Goal: Task Accomplishment & Management: Manage account settings

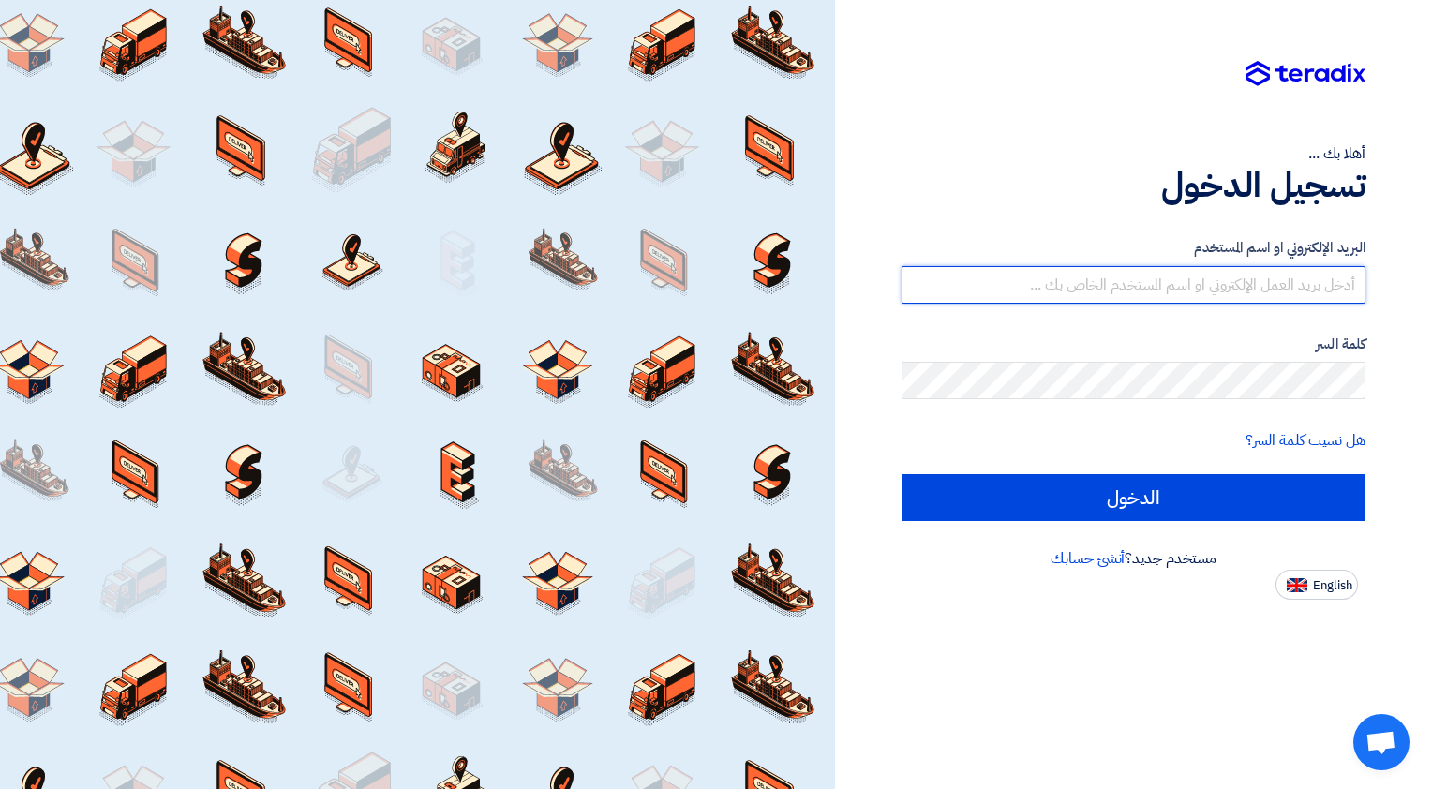
click at [1331, 276] on input "text" at bounding box center [1134, 284] width 464 height 37
click at [1082, 561] on link "أنشئ حسابك" at bounding box center [1088, 558] width 74 height 22
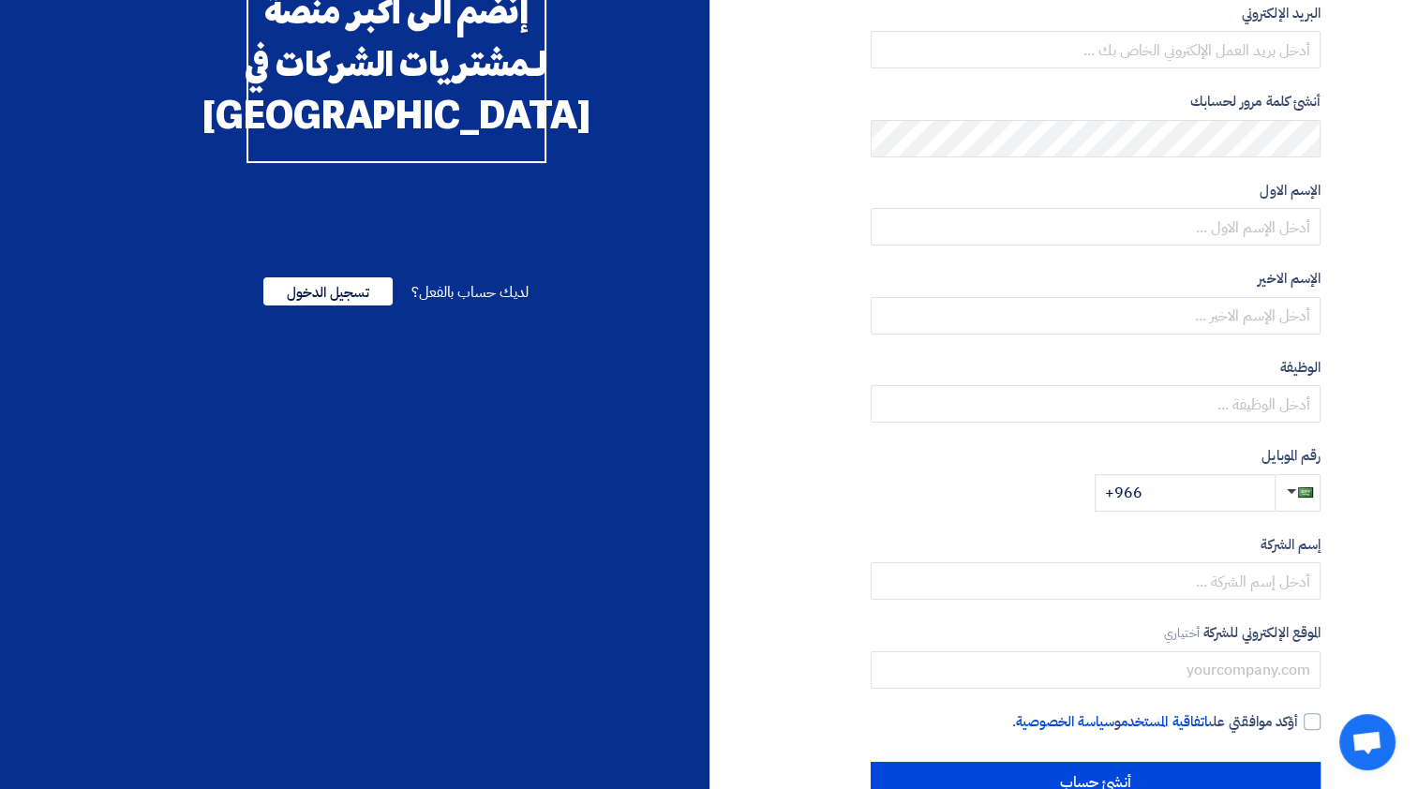
scroll to position [237, 0]
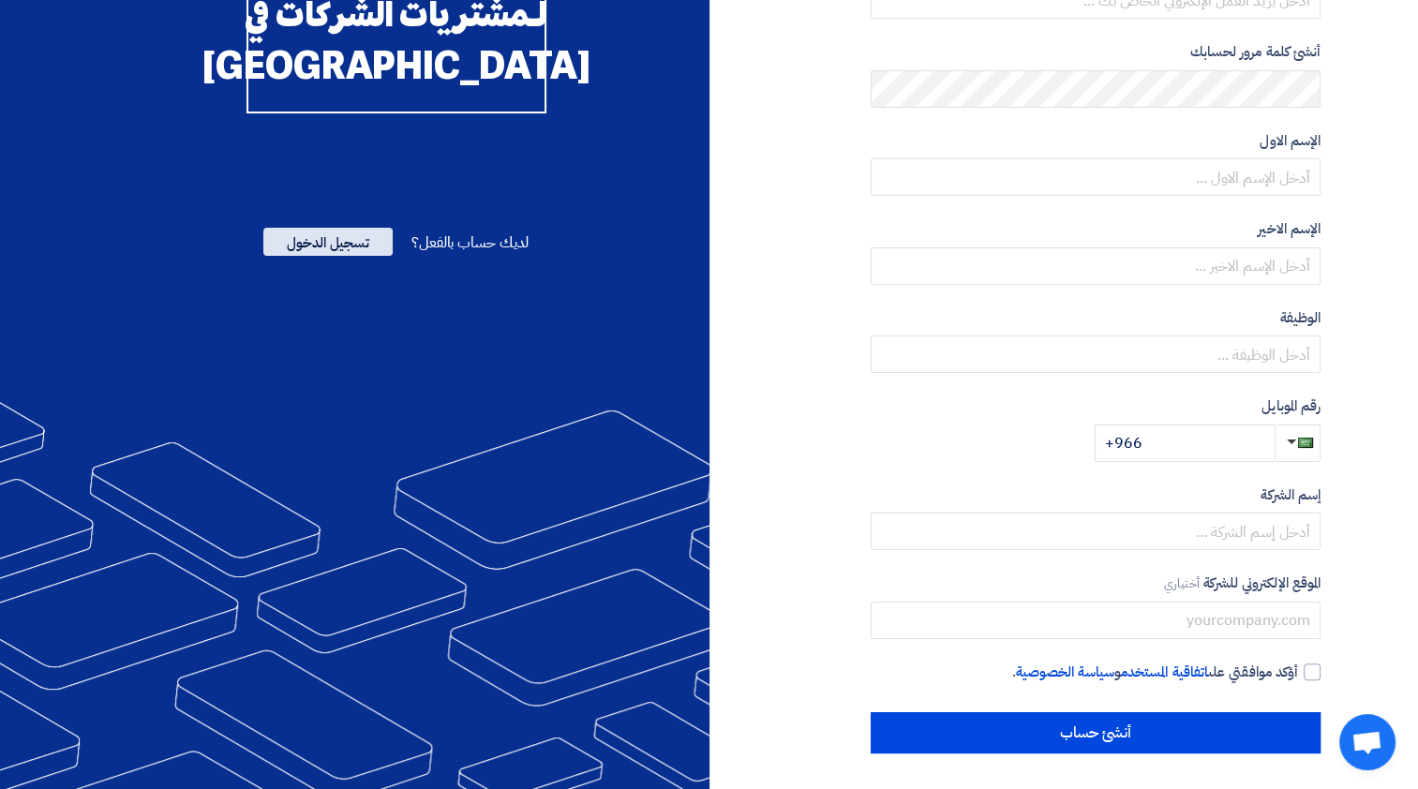
click at [323, 256] on span "تسجيل الدخول" at bounding box center [327, 242] width 129 height 28
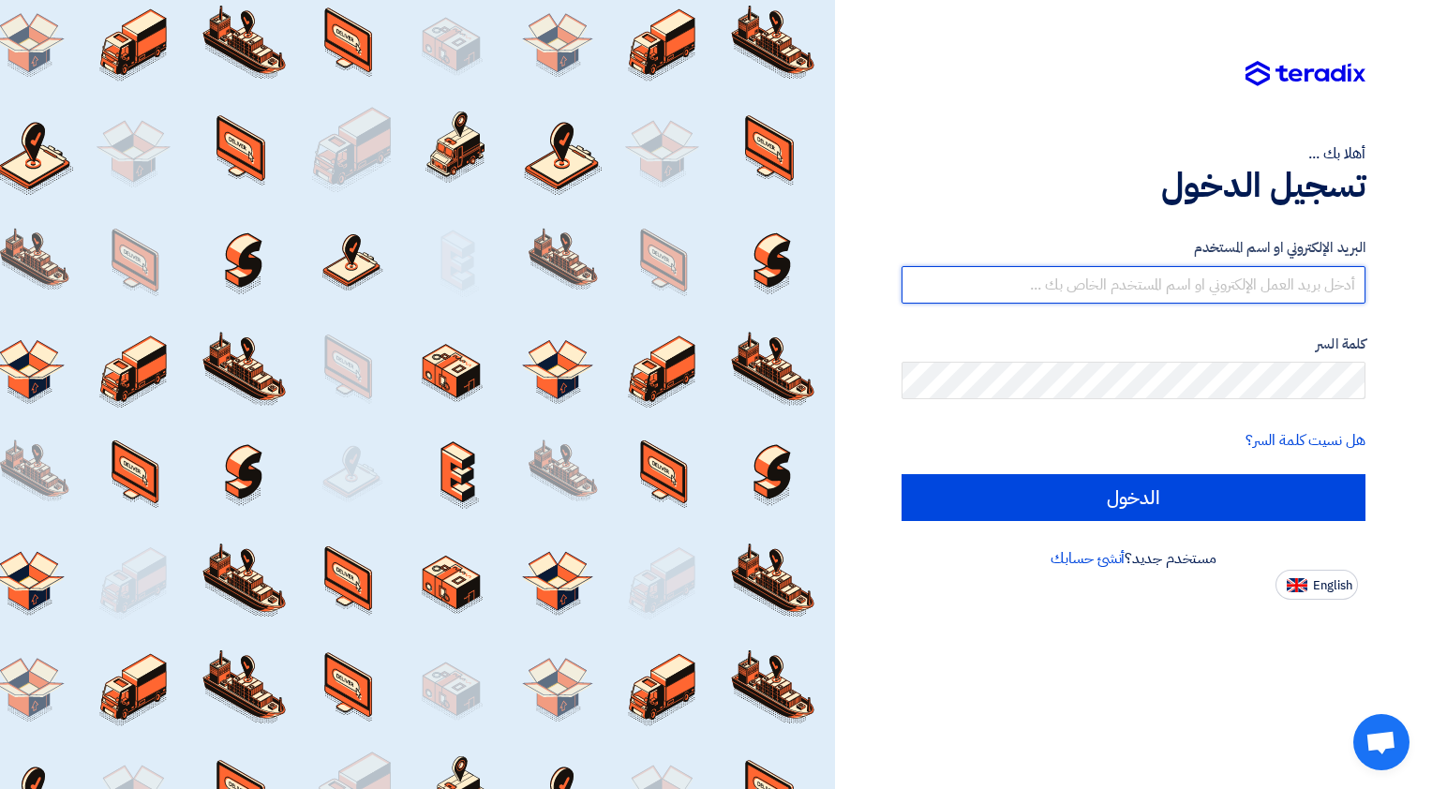
click at [1286, 281] on input "text" at bounding box center [1134, 284] width 464 height 37
click at [1290, 293] on input "text" at bounding box center [1134, 284] width 464 height 37
click at [1093, 555] on link "أنشئ حسابك" at bounding box center [1088, 558] width 74 height 22
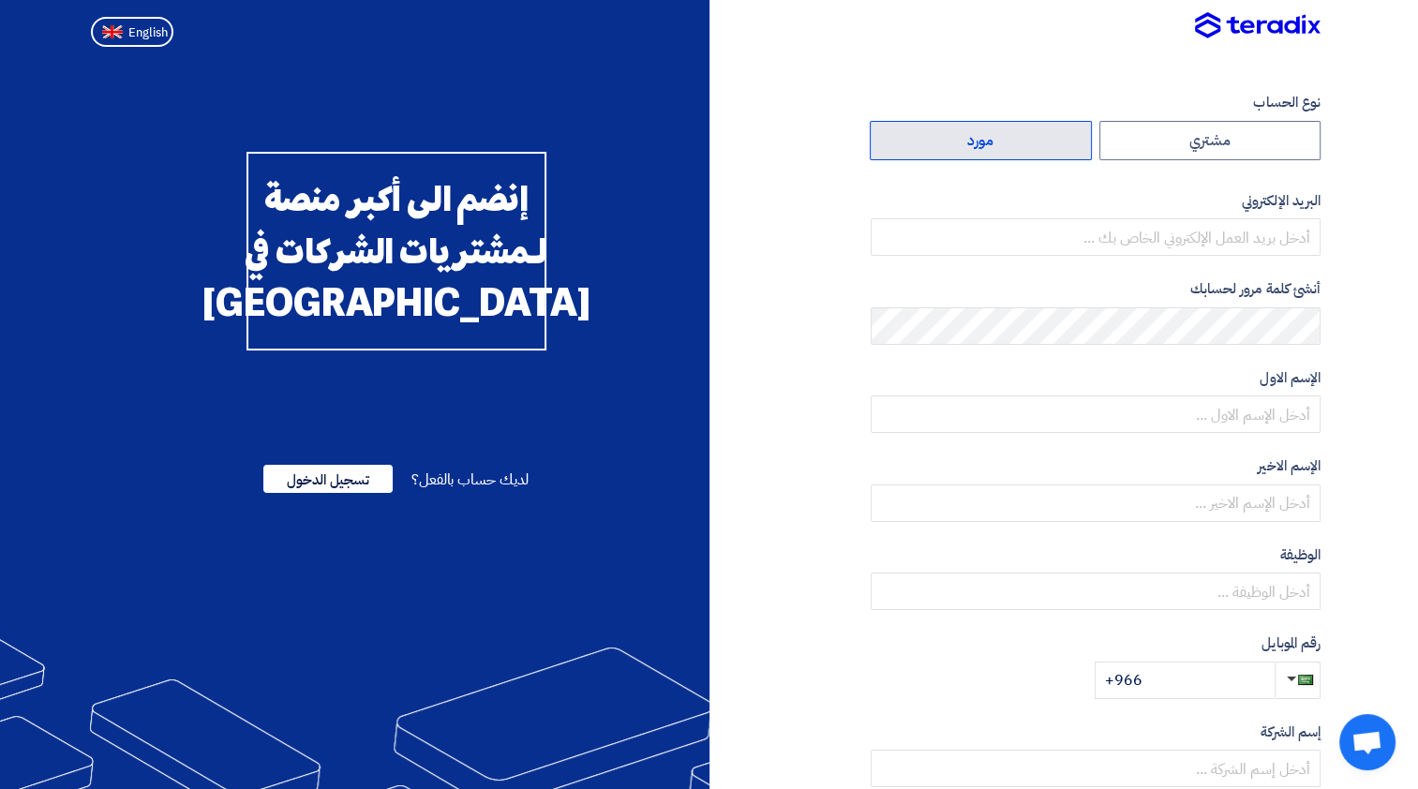
click at [1005, 146] on label "مورد" at bounding box center [981, 140] width 222 height 39
click at [1005, 146] on input "مورد" at bounding box center [981, 140] width 220 height 37
radio input "true"
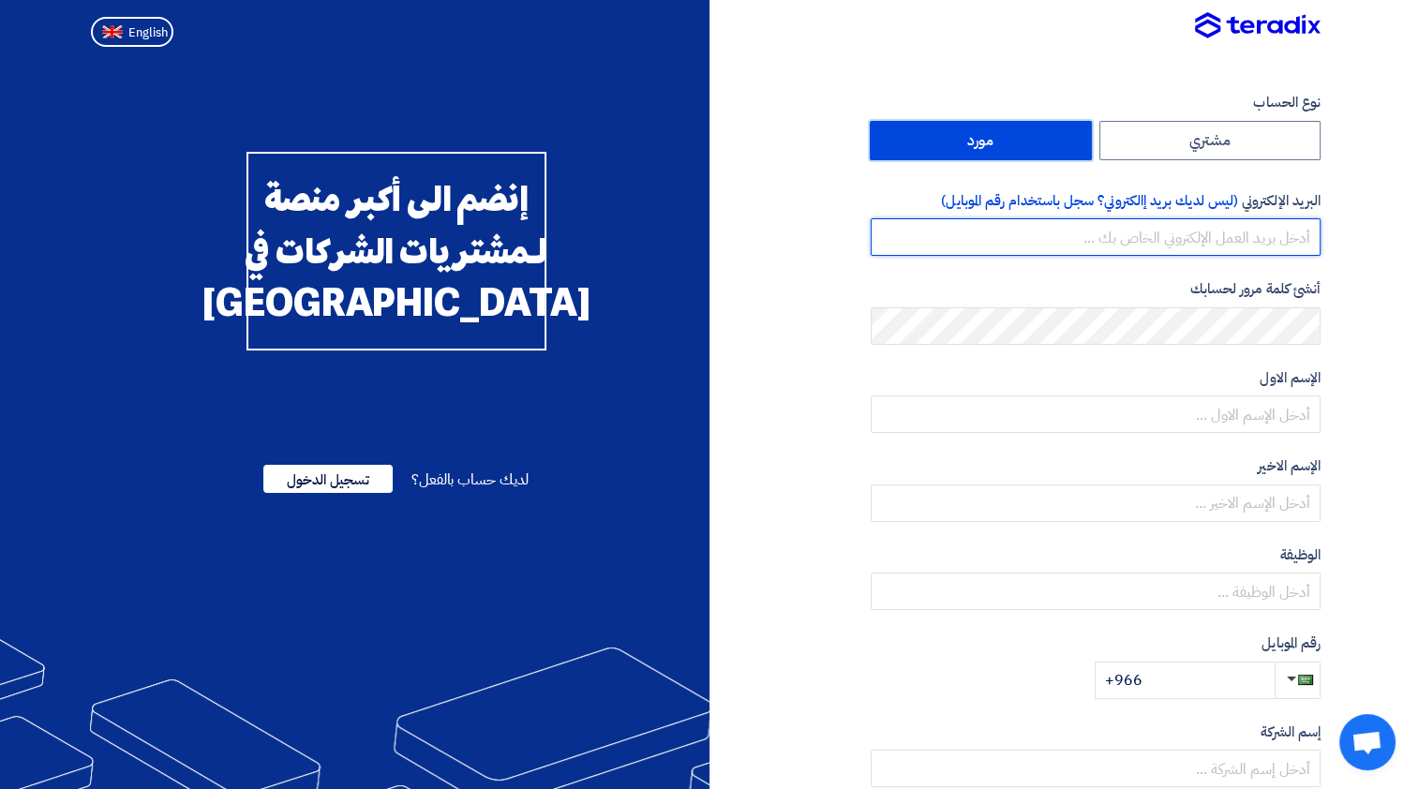
click at [1172, 241] on input "email" at bounding box center [1096, 236] width 450 height 37
type input "[EMAIL_ADDRESS][DOMAIN_NAME]"
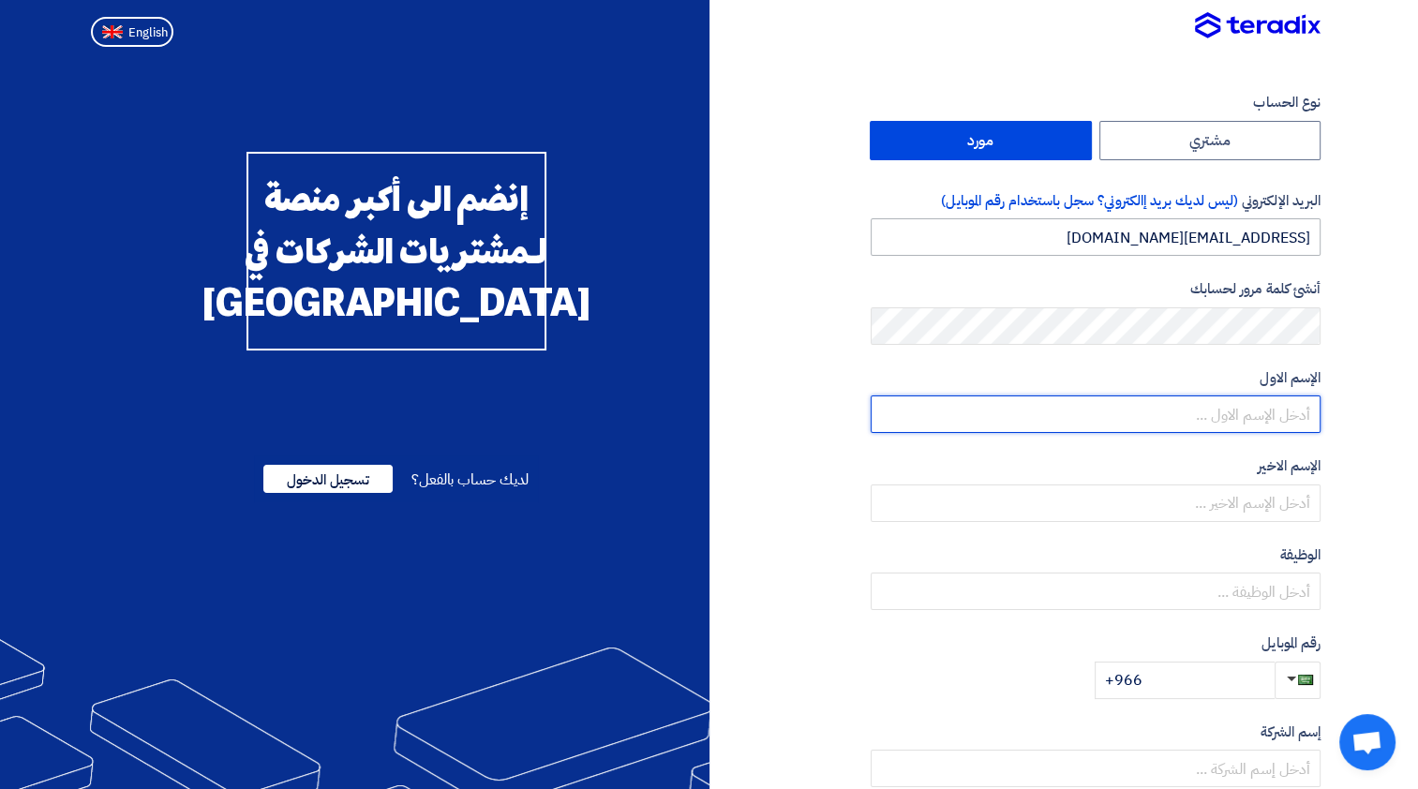
type input "[PERSON_NAME]"
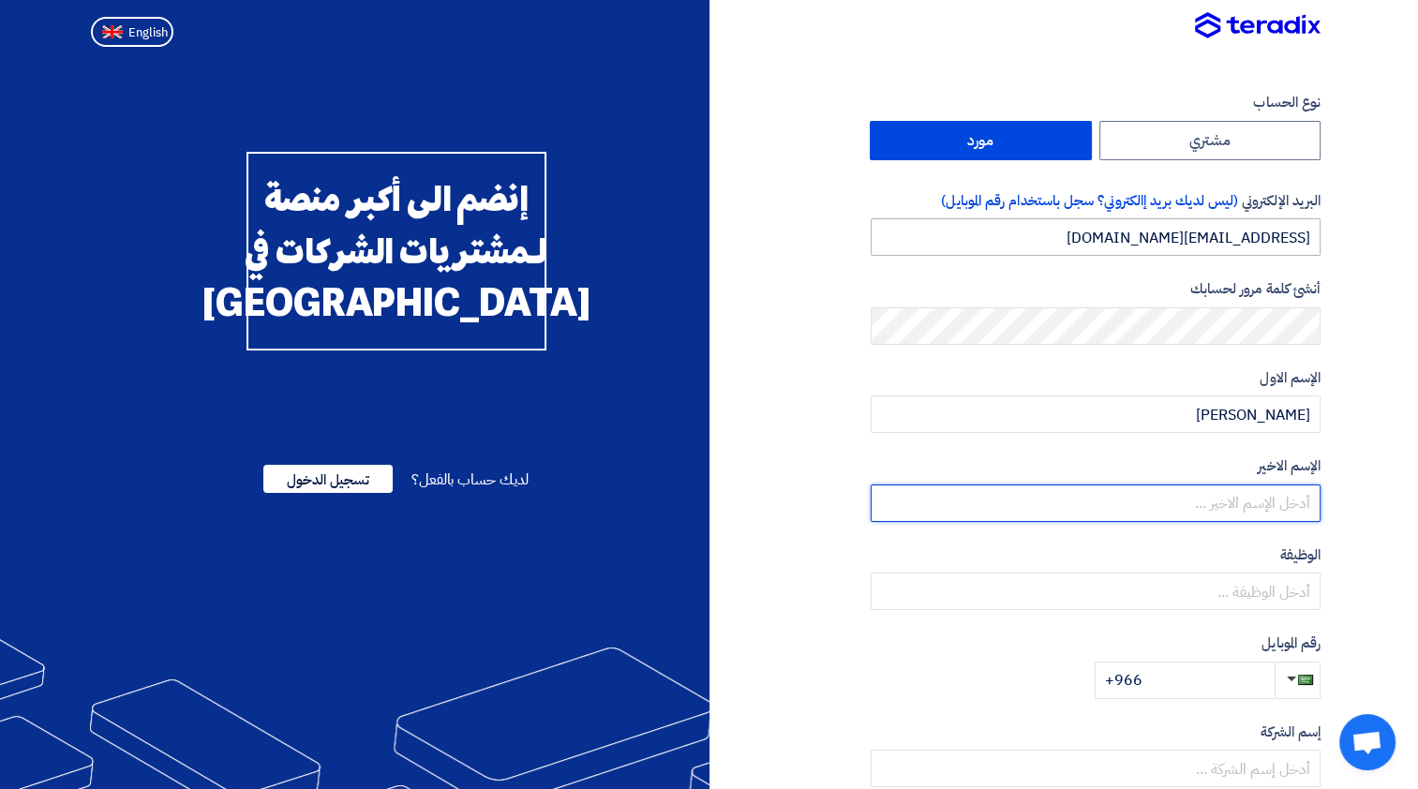
type input "Elsafty"
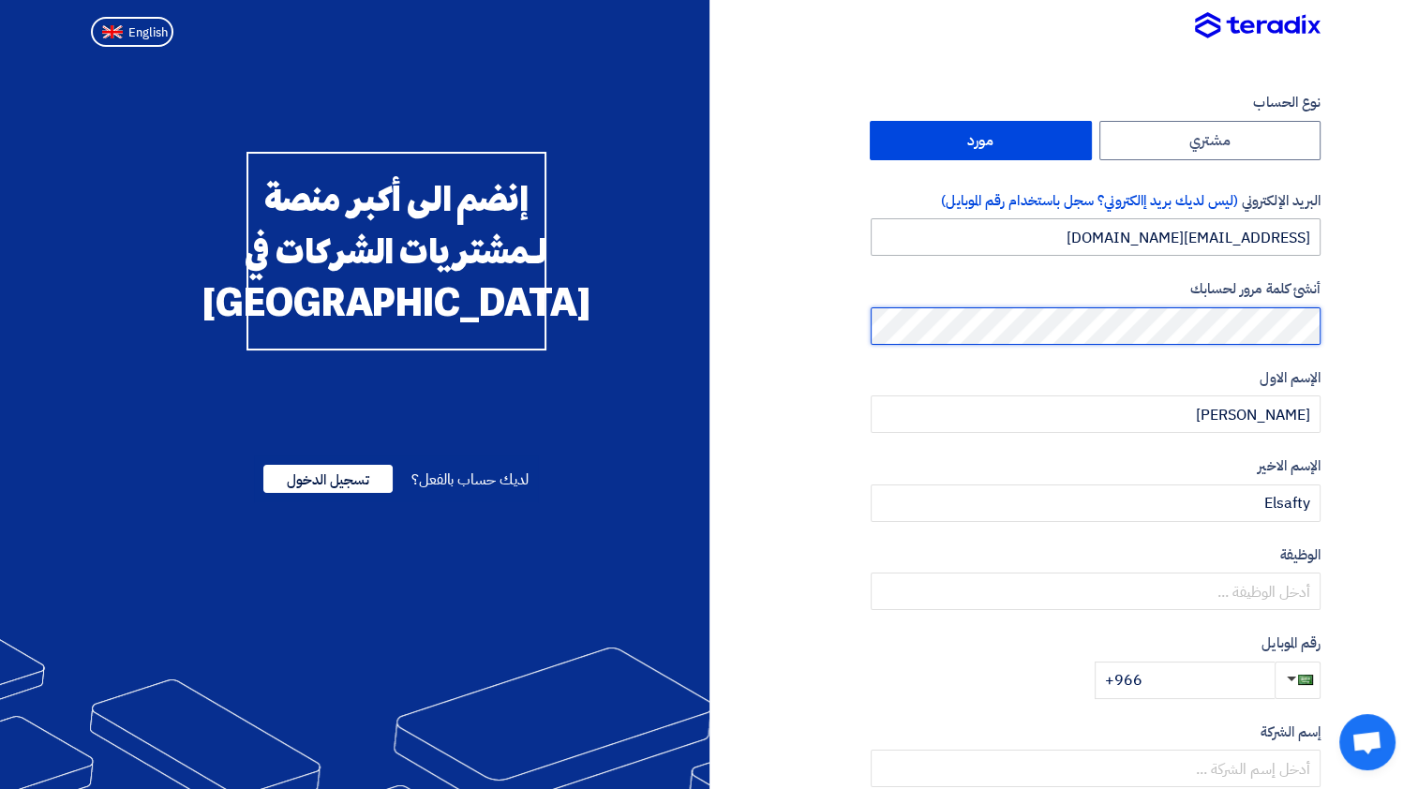
click at [1168, 343] on div "أنشئ كلمة مرور لحسابك" at bounding box center [1096, 311] width 450 height 67
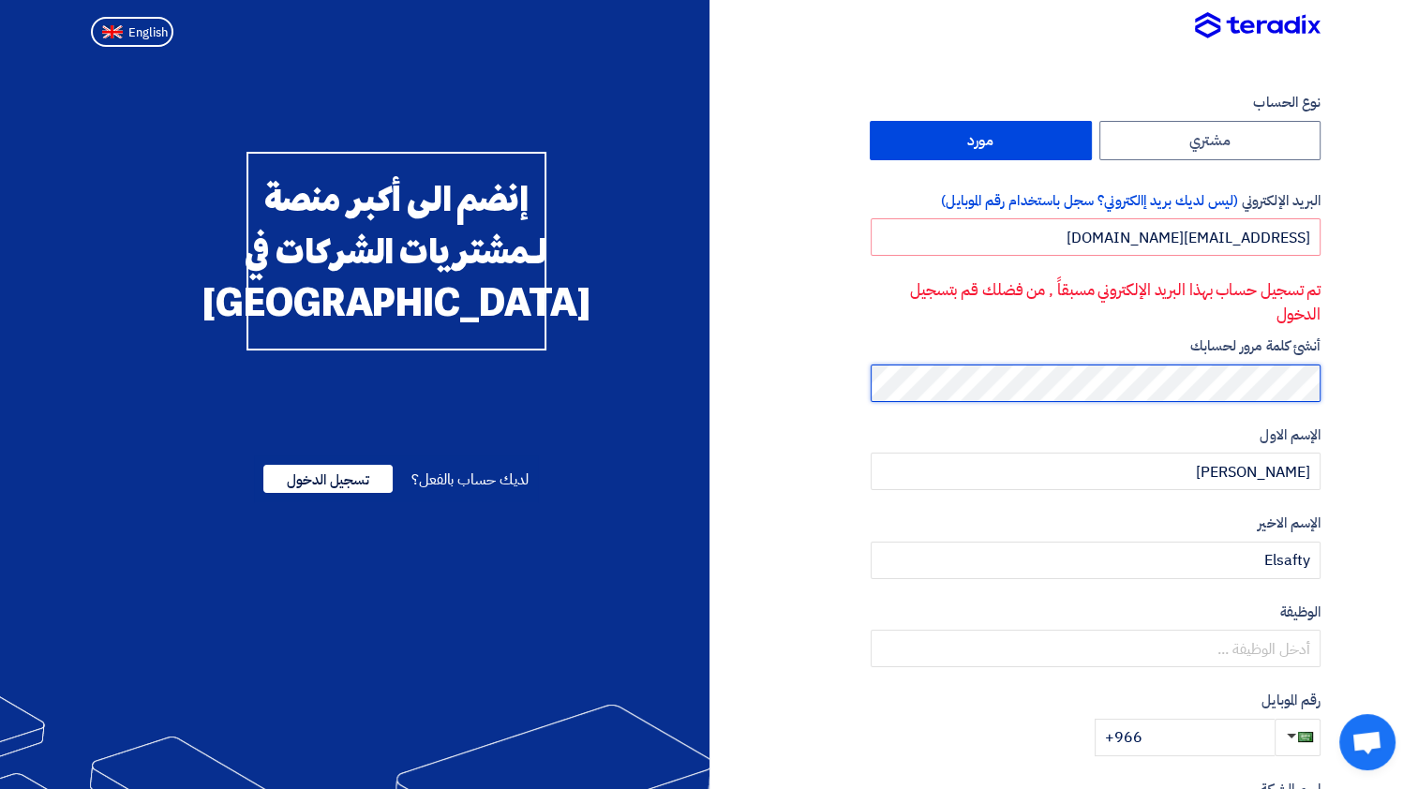
scroll to position [187, 0]
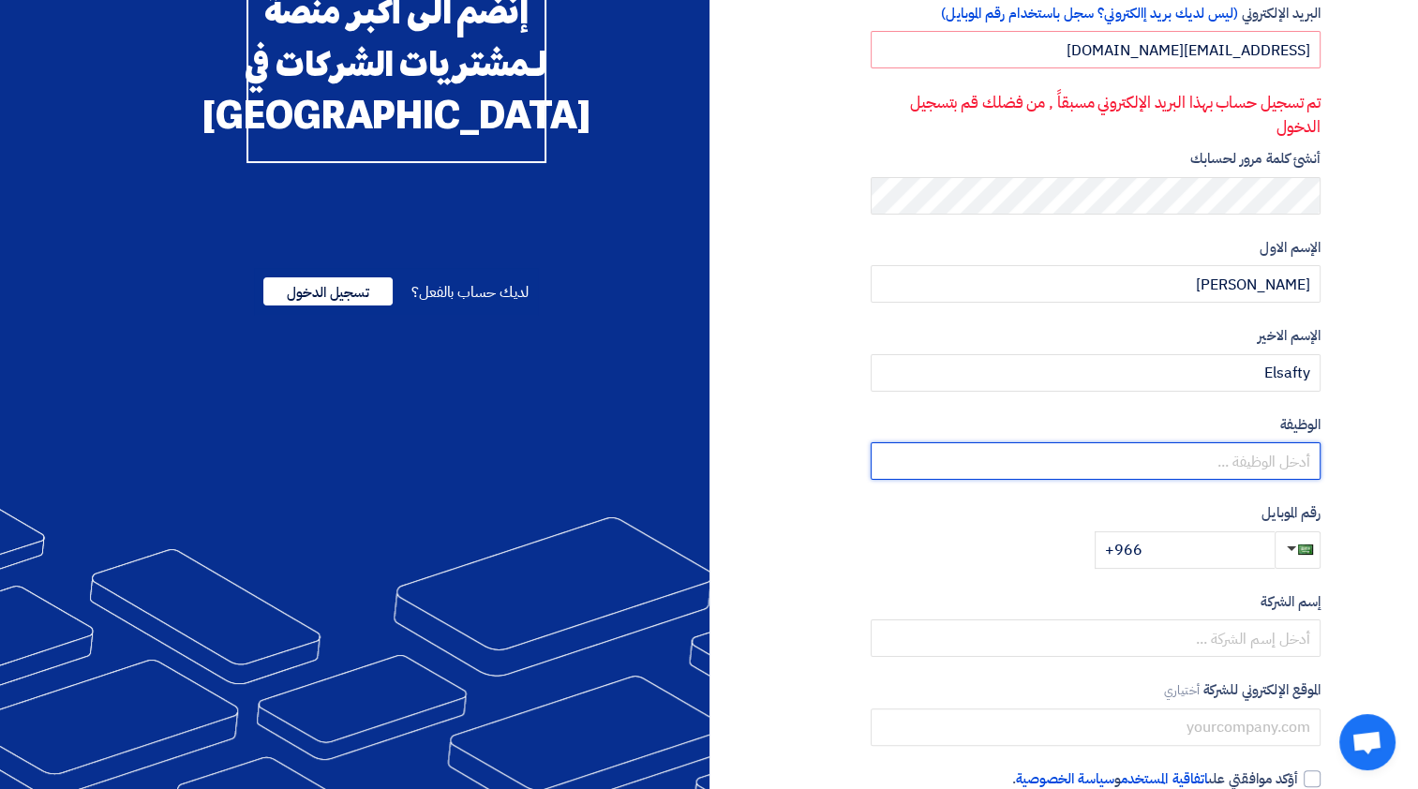
click at [1276, 468] on input "text" at bounding box center [1096, 460] width 450 height 37
type input "Risk advisory Manager"
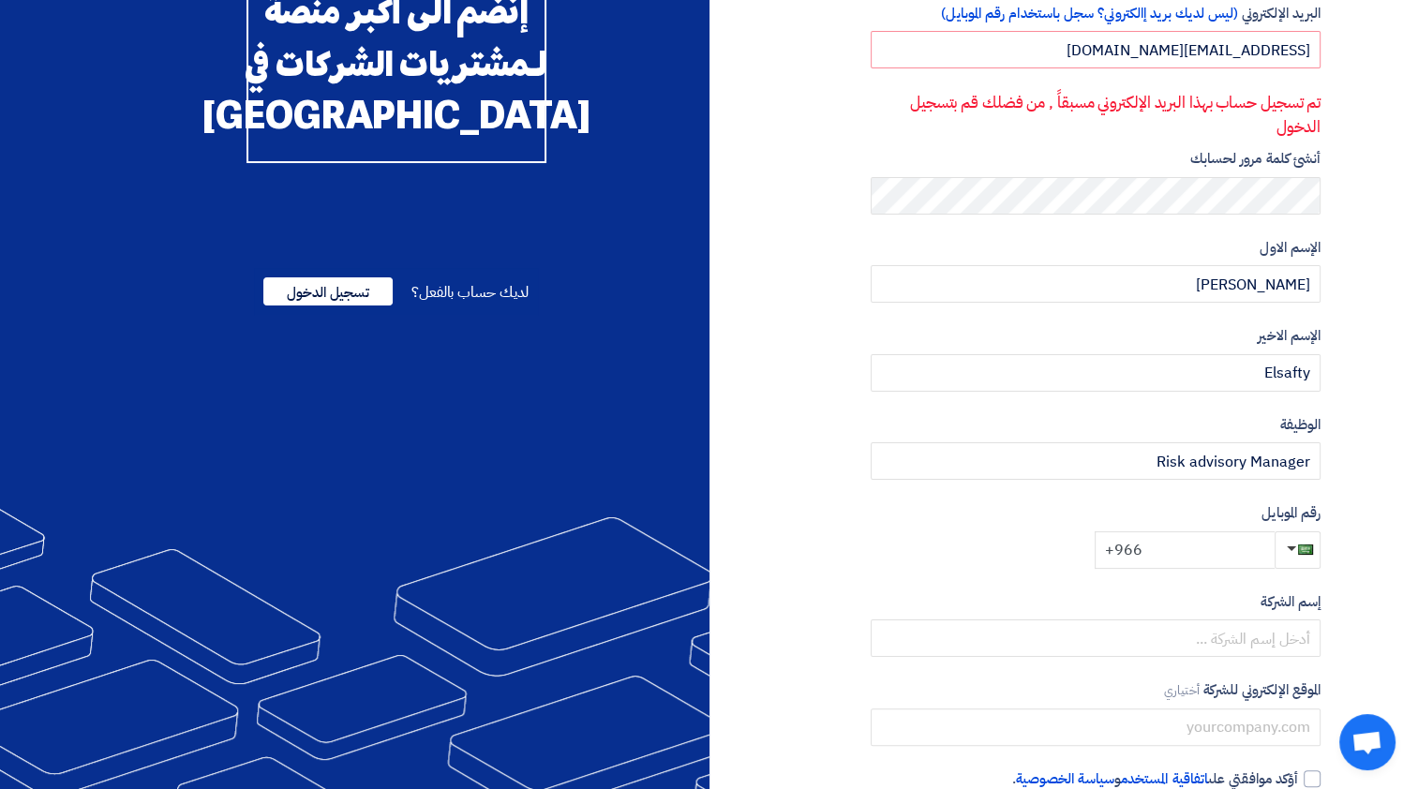
click at [1243, 551] on input "+966" at bounding box center [1185, 549] width 180 height 37
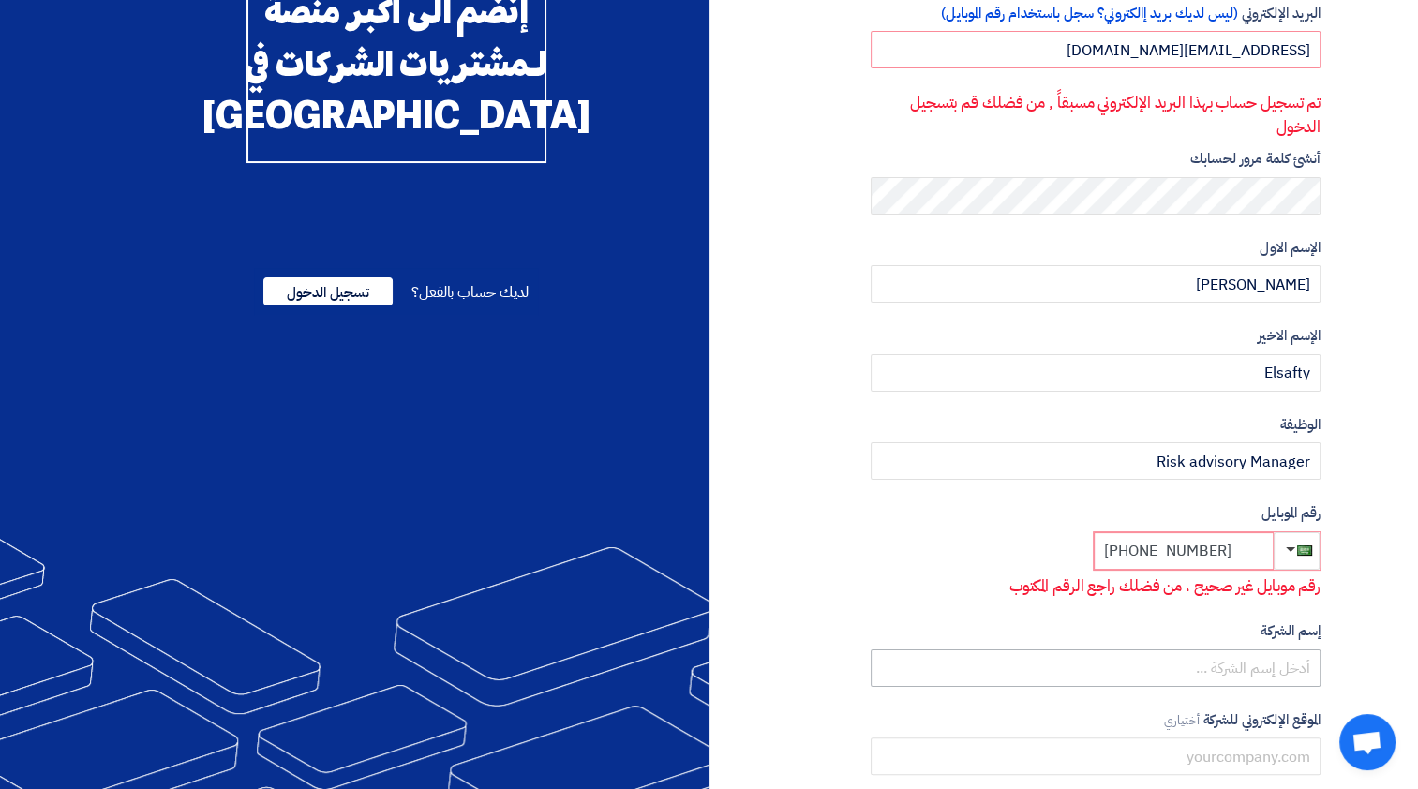
scroll to position [323, 0]
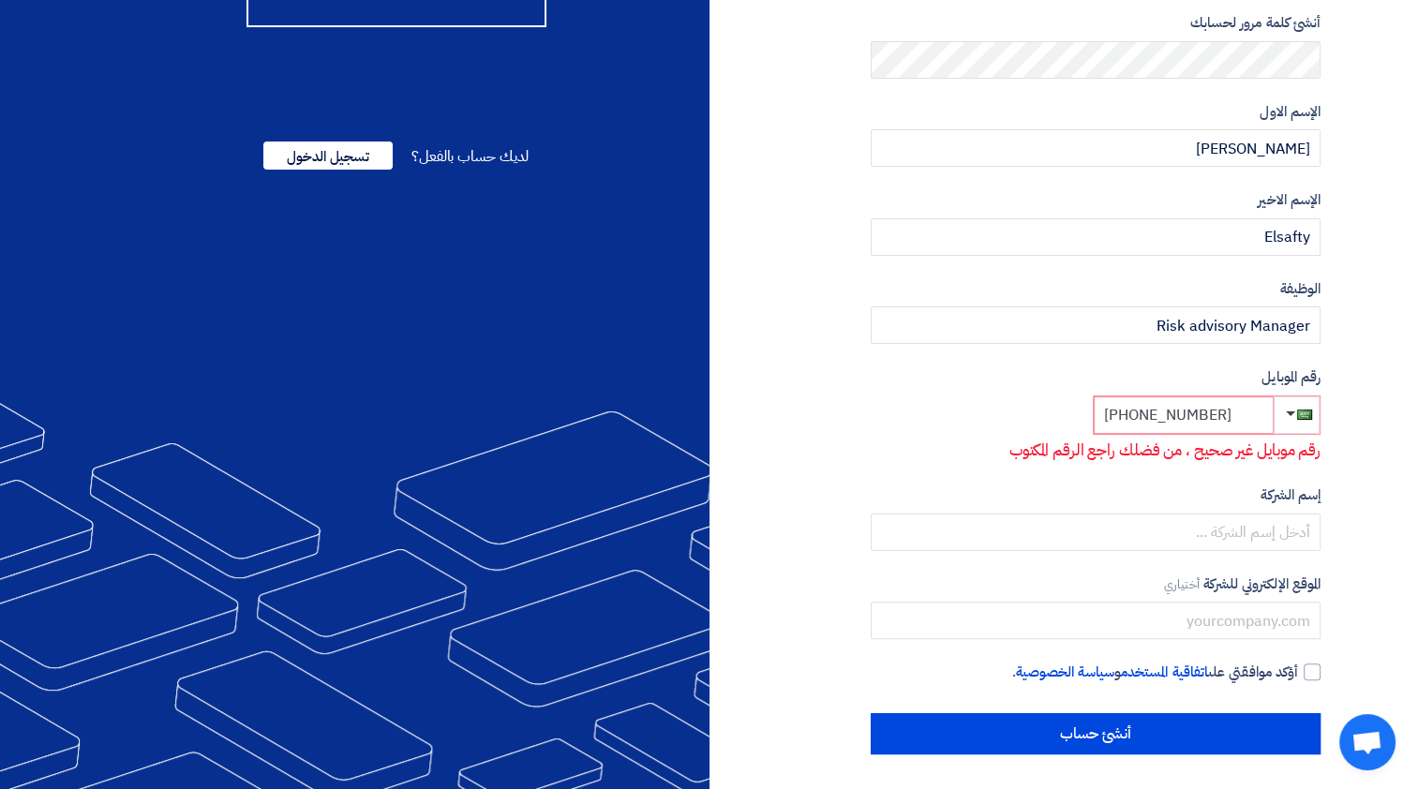
click at [1134, 411] on input "+966 53331627" at bounding box center [1184, 414] width 180 height 37
drag, startPoint x: 1141, startPoint y: 414, endPoint x: 1087, endPoint y: 418, distance: 53.6
click at [1087, 418] on div "رقم الموبايل +966 53331627 رقم موبايل غير صحيح ، من فضلك راجع الرقم المكتوب" at bounding box center [1096, 415] width 450 height 96
type input "0 53331627"
click at [1294, 413] on span "button" at bounding box center [1291, 415] width 9 height 5
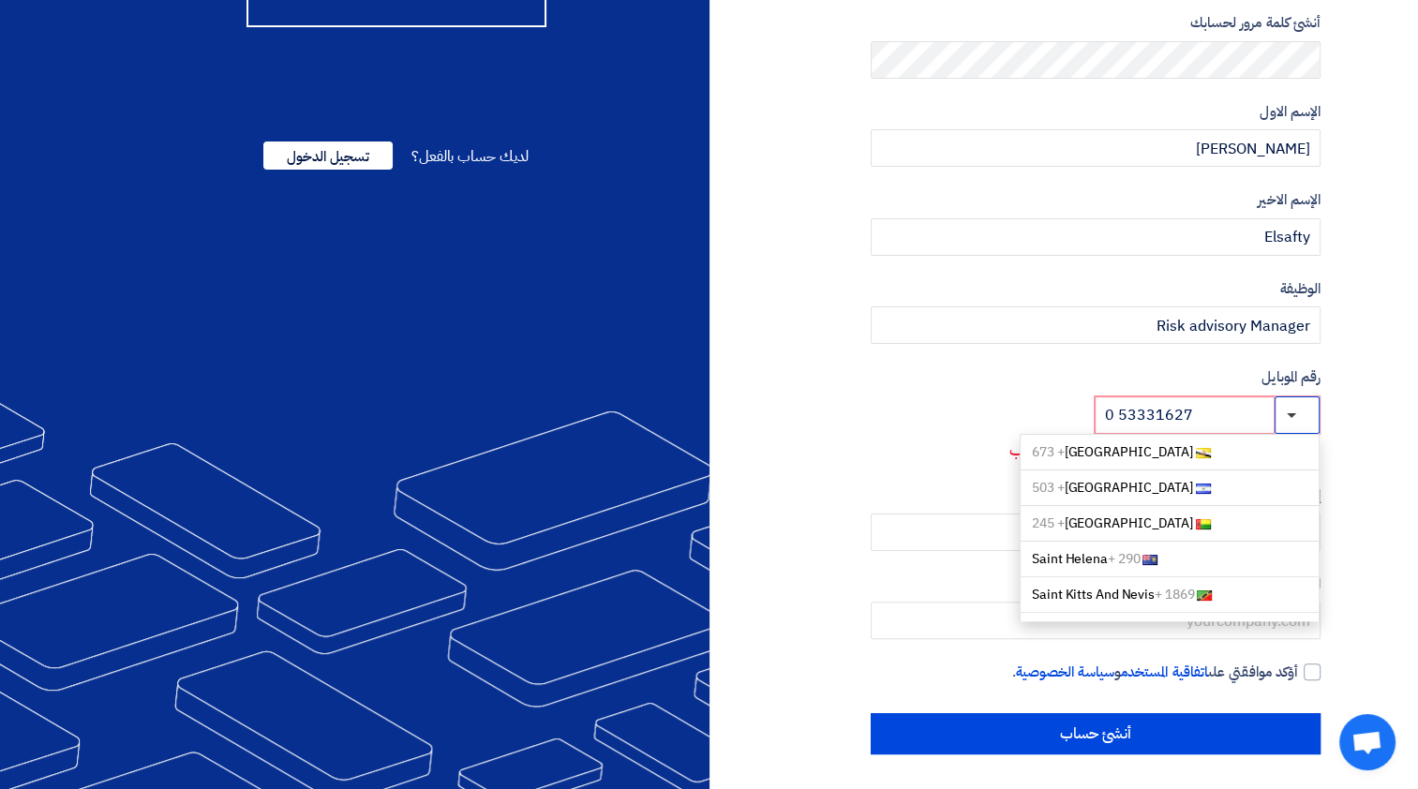
scroll to position [308, 0]
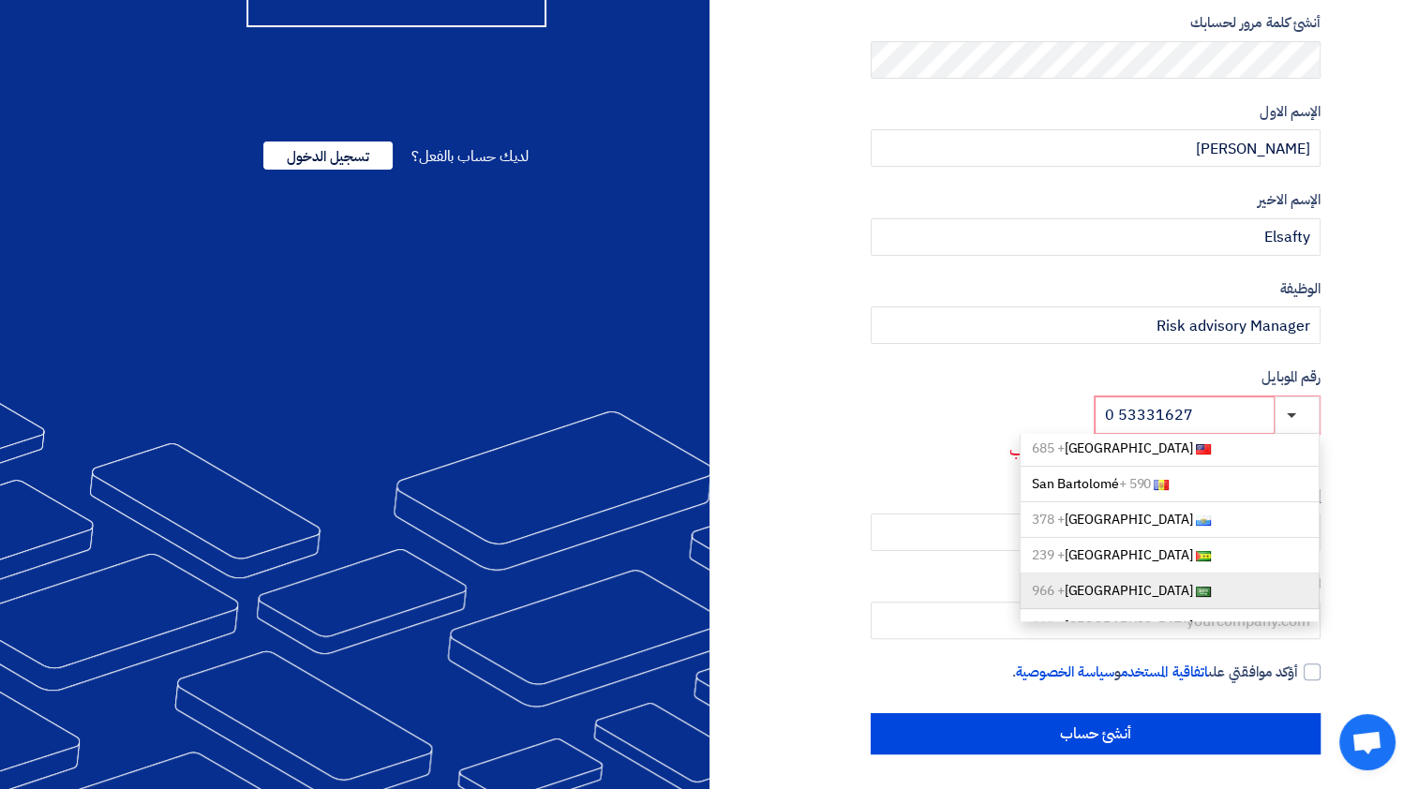
click at [1163, 574] on link "Saudi Arabia + 966" at bounding box center [1170, 592] width 300 height 36
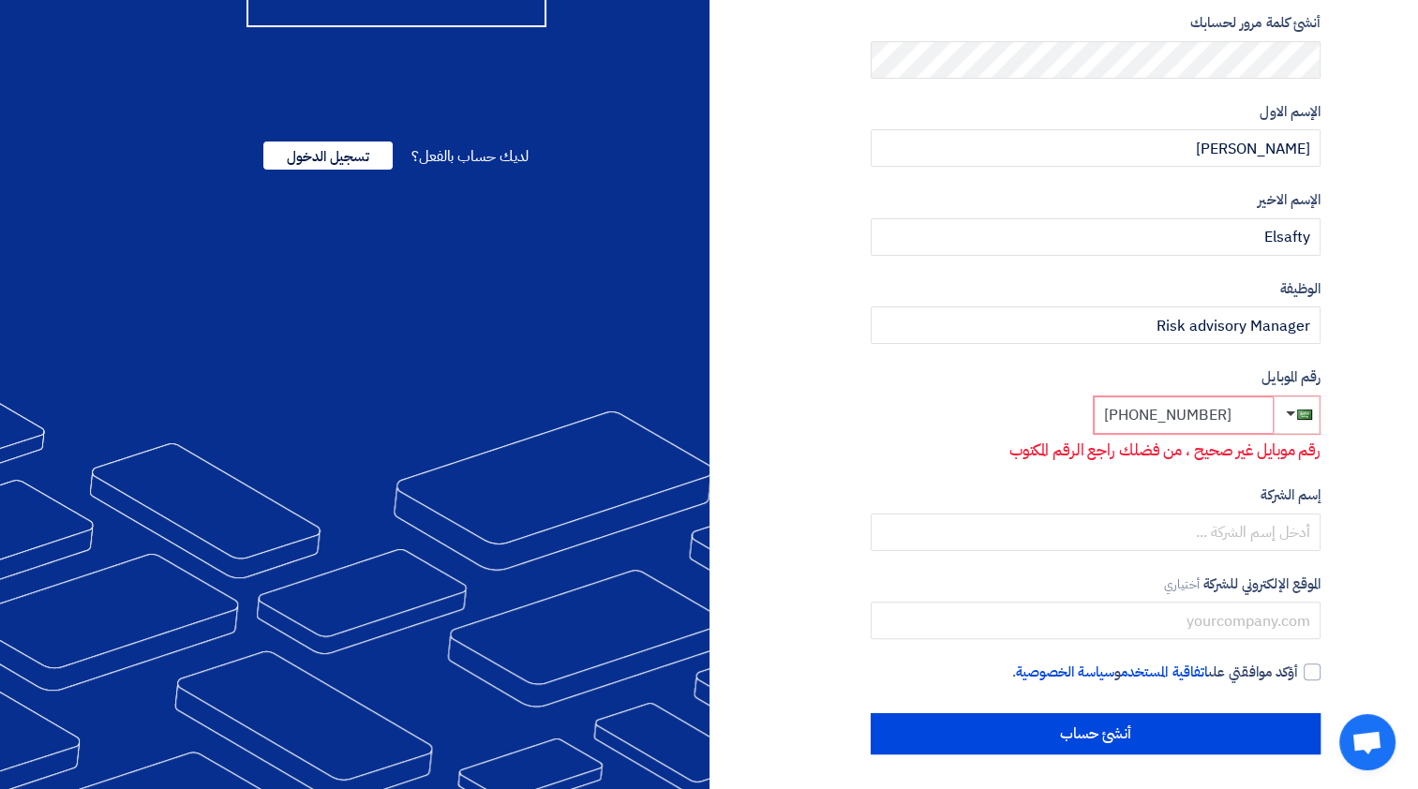
click at [1146, 418] on input "+966 053331627" at bounding box center [1184, 414] width 180 height 37
click at [1156, 419] on input "+966 53331627" at bounding box center [1184, 414] width 180 height 37
click at [1159, 420] on input "+966 53331627" at bounding box center [1184, 414] width 180 height 37
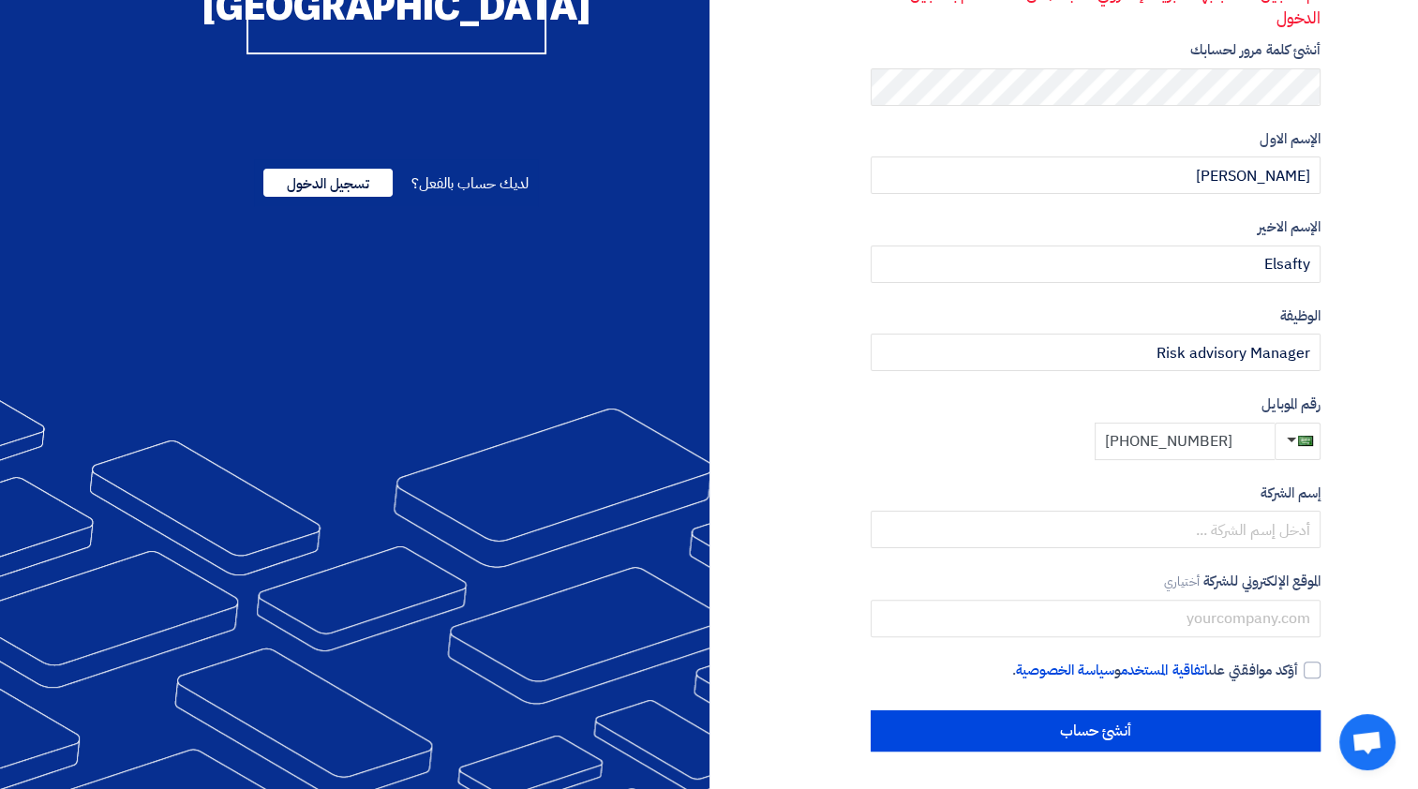
scroll to position [294, 0]
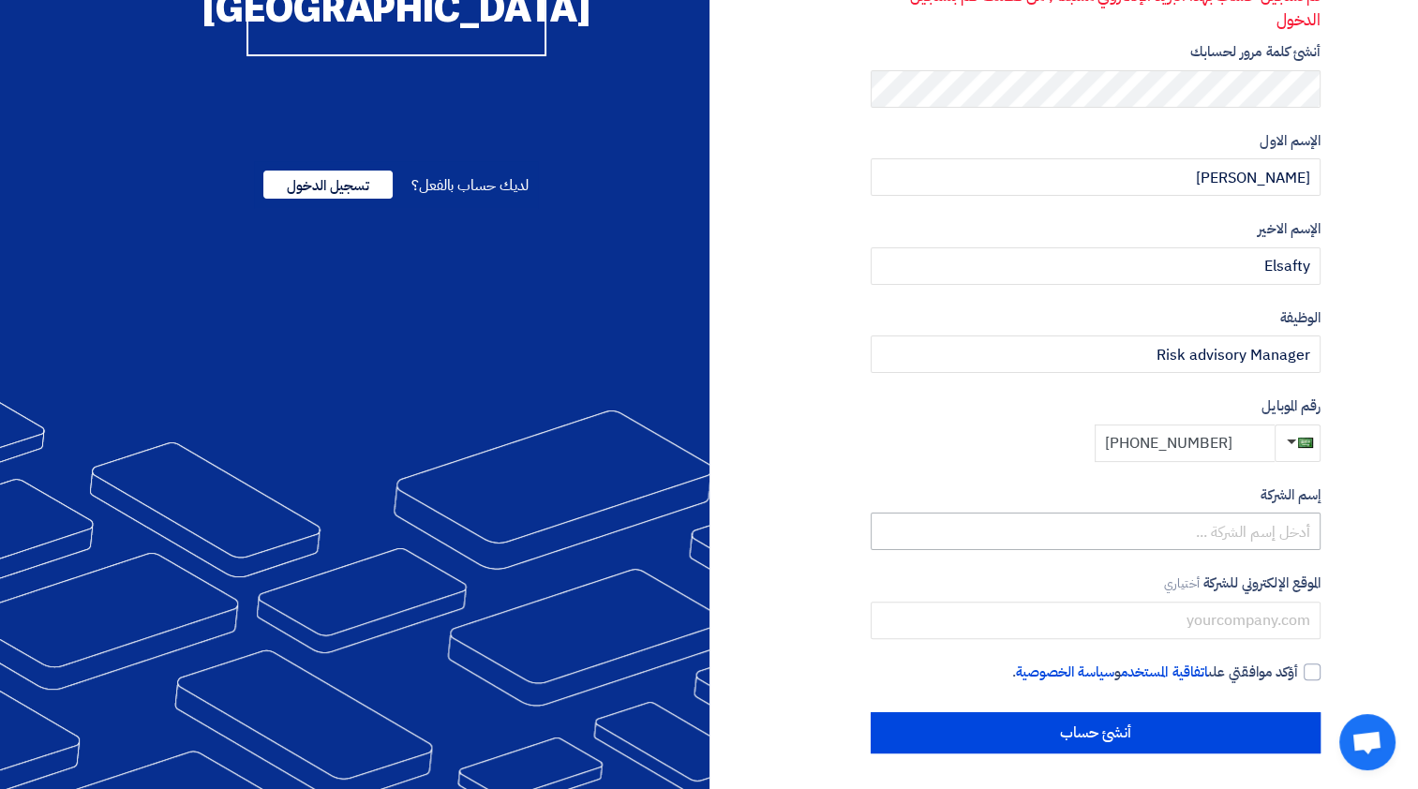
type input "+966 530331627"
click at [1232, 527] on input "text" at bounding box center [1096, 531] width 450 height 37
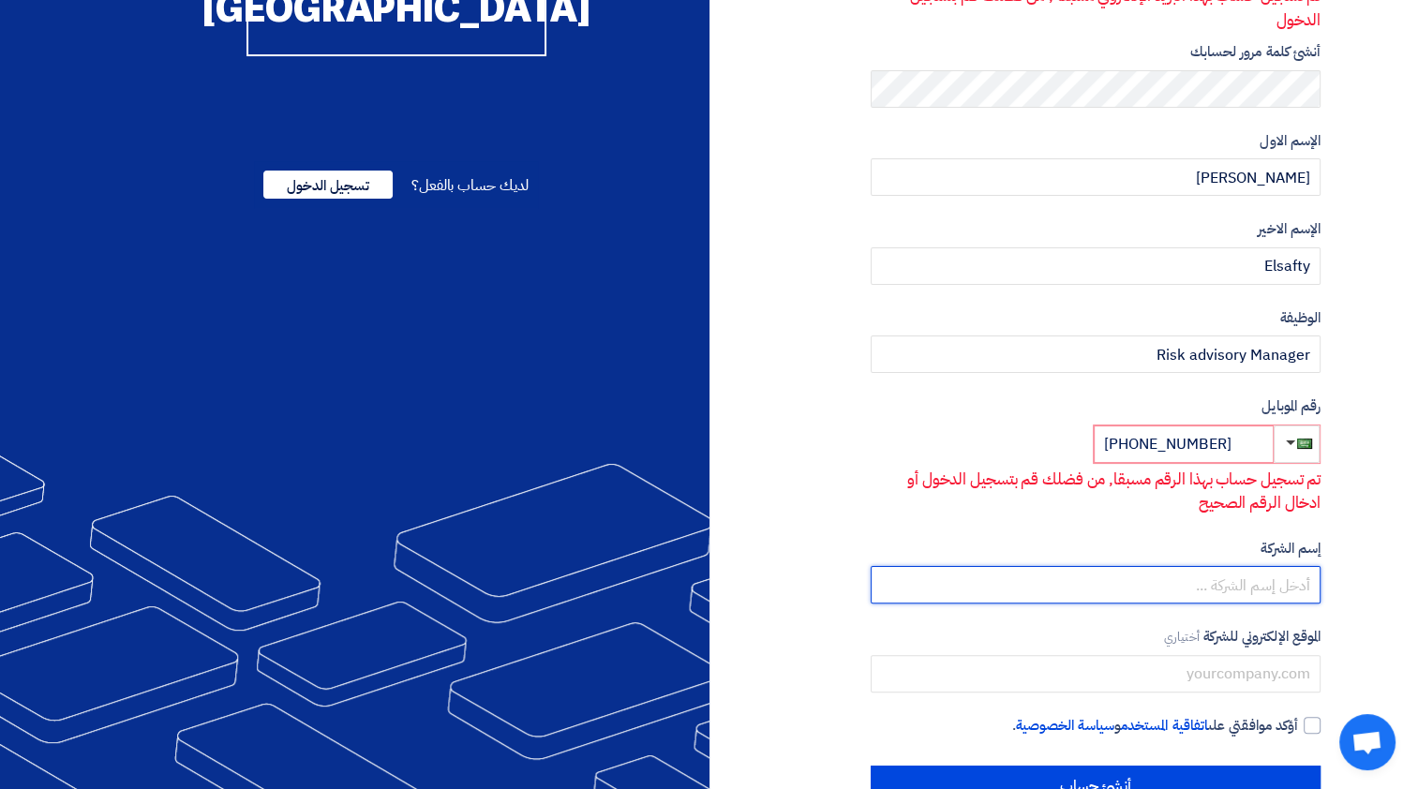
type input "RSM Arabia Management Consulting Company"
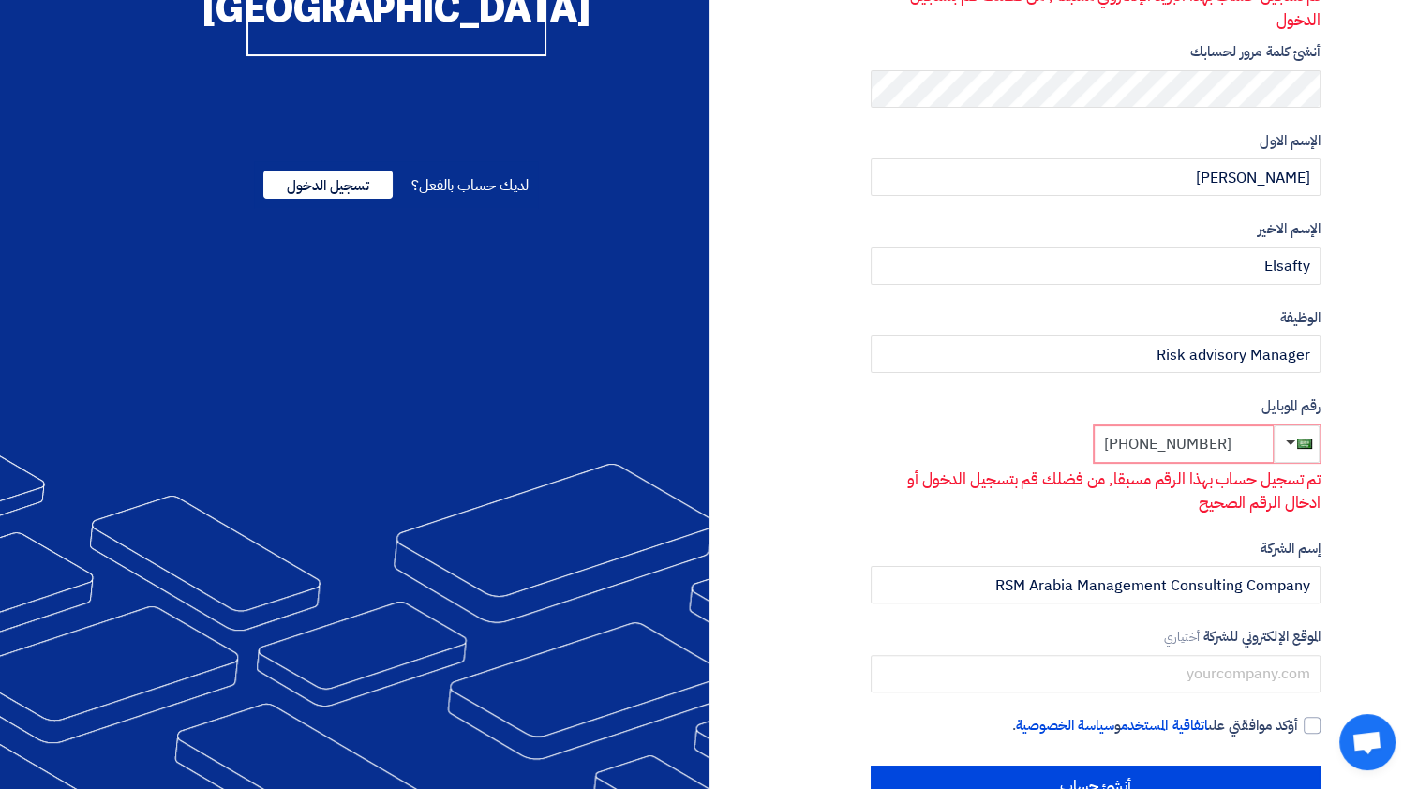
click at [1220, 438] on input "+966 530331627" at bounding box center [1184, 444] width 180 height 37
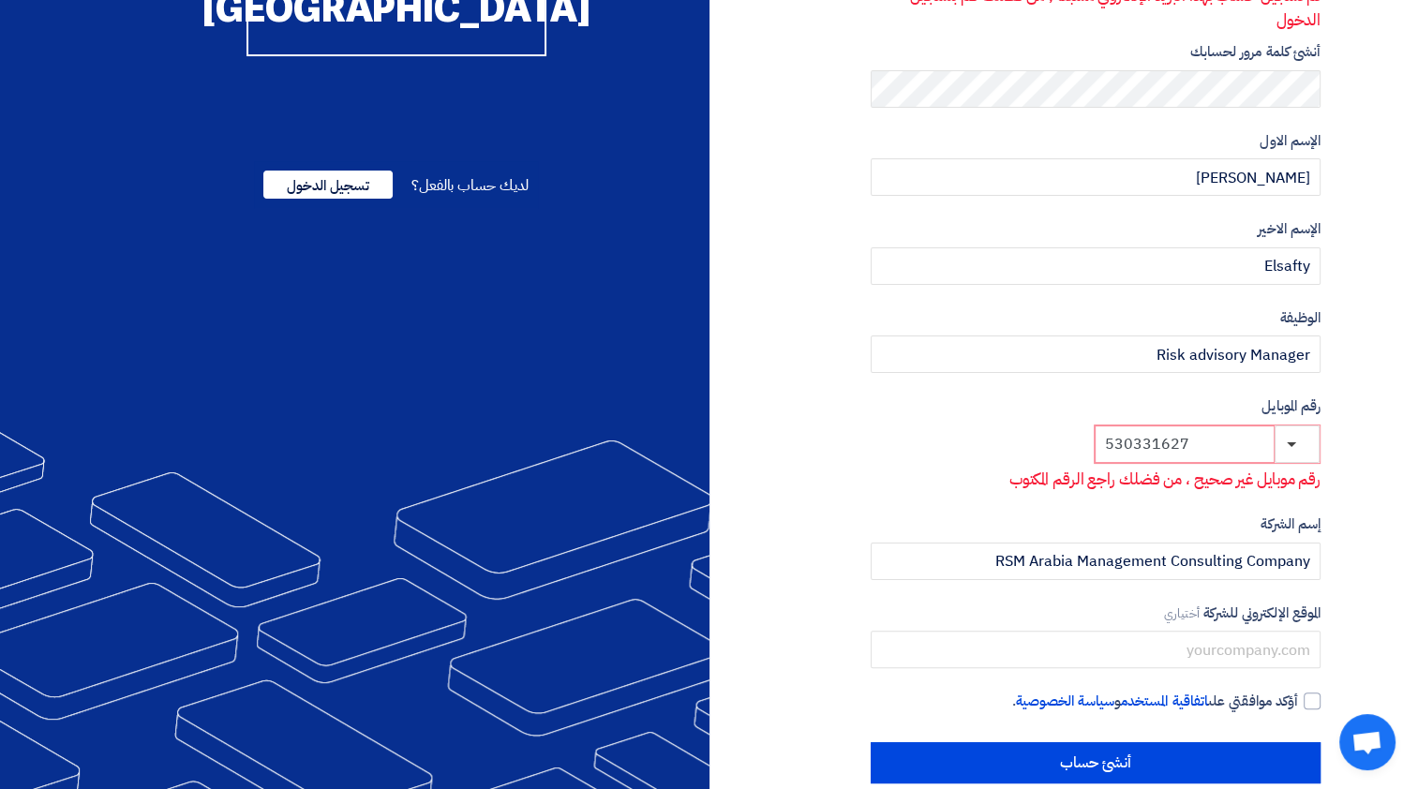
click at [1220, 440] on input "530331627" at bounding box center [1185, 444] width 180 height 37
drag, startPoint x: 1117, startPoint y: 442, endPoint x: 1104, endPoint y: 443, distance: 13.2
click at [1114, 442] on input "530331627" at bounding box center [1185, 444] width 180 height 37
click at [1104, 443] on input "530331627" at bounding box center [1185, 444] width 180 height 37
click at [1286, 444] on button "button" at bounding box center [1297, 444] width 45 height 37
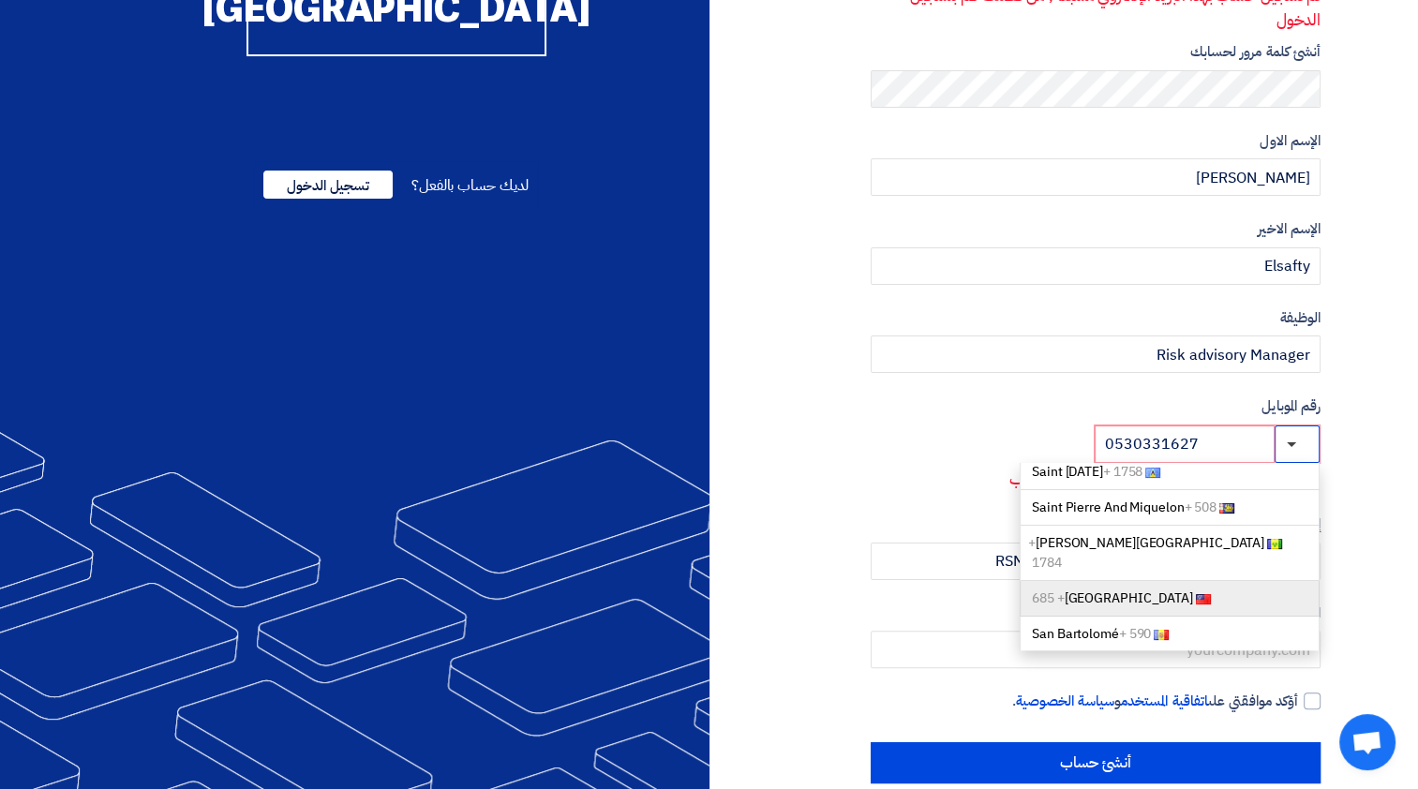
scroll to position [308, 0]
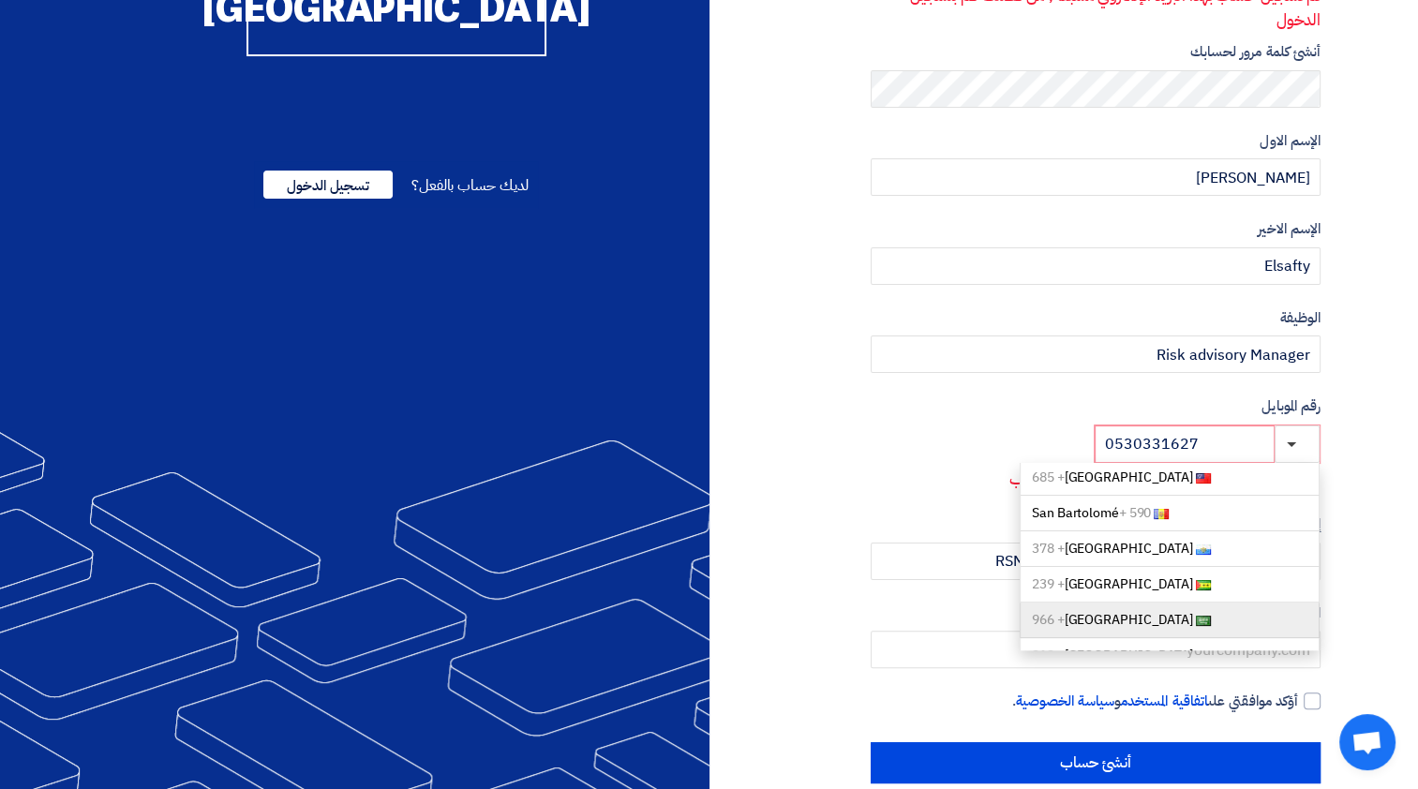
click at [1178, 603] on link "Saudi Arabia + 966" at bounding box center [1170, 621] width 300 height 36
type input "+966 0530331627"
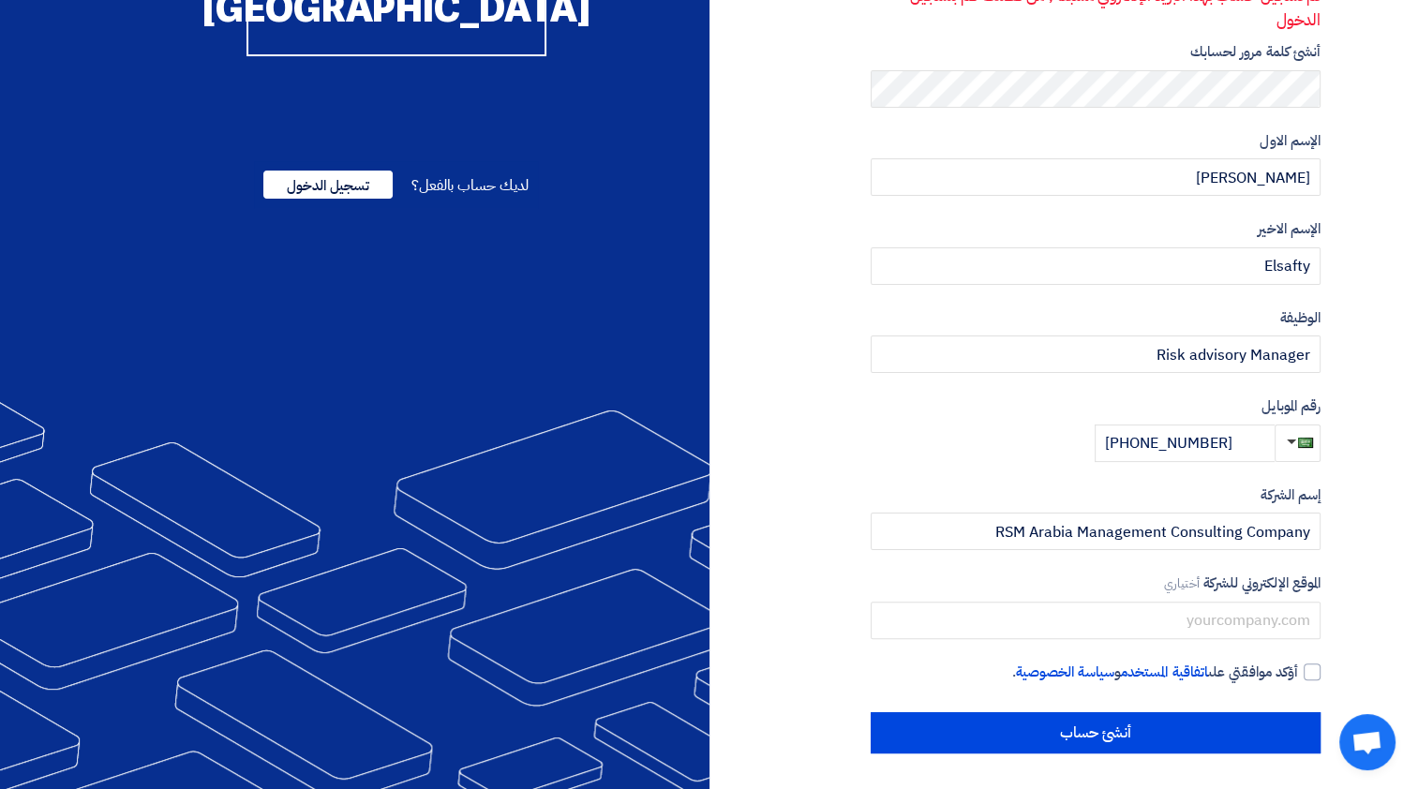
click at [1349, 504] on section "نوع الحساب مشتري مورد البريد الإلكتروني (ليس لديك بريد إالكتروني؟ سجل باستخدام …" at bounding box center [709, 275] width 1418 height 1031
click at [1221, 554] on form "إسم الشركة RSM Arabia Management Consulting Company الموقع الإلكتروني للشركة أخ…" at bounding box center [1096, 562] width 450 height 155
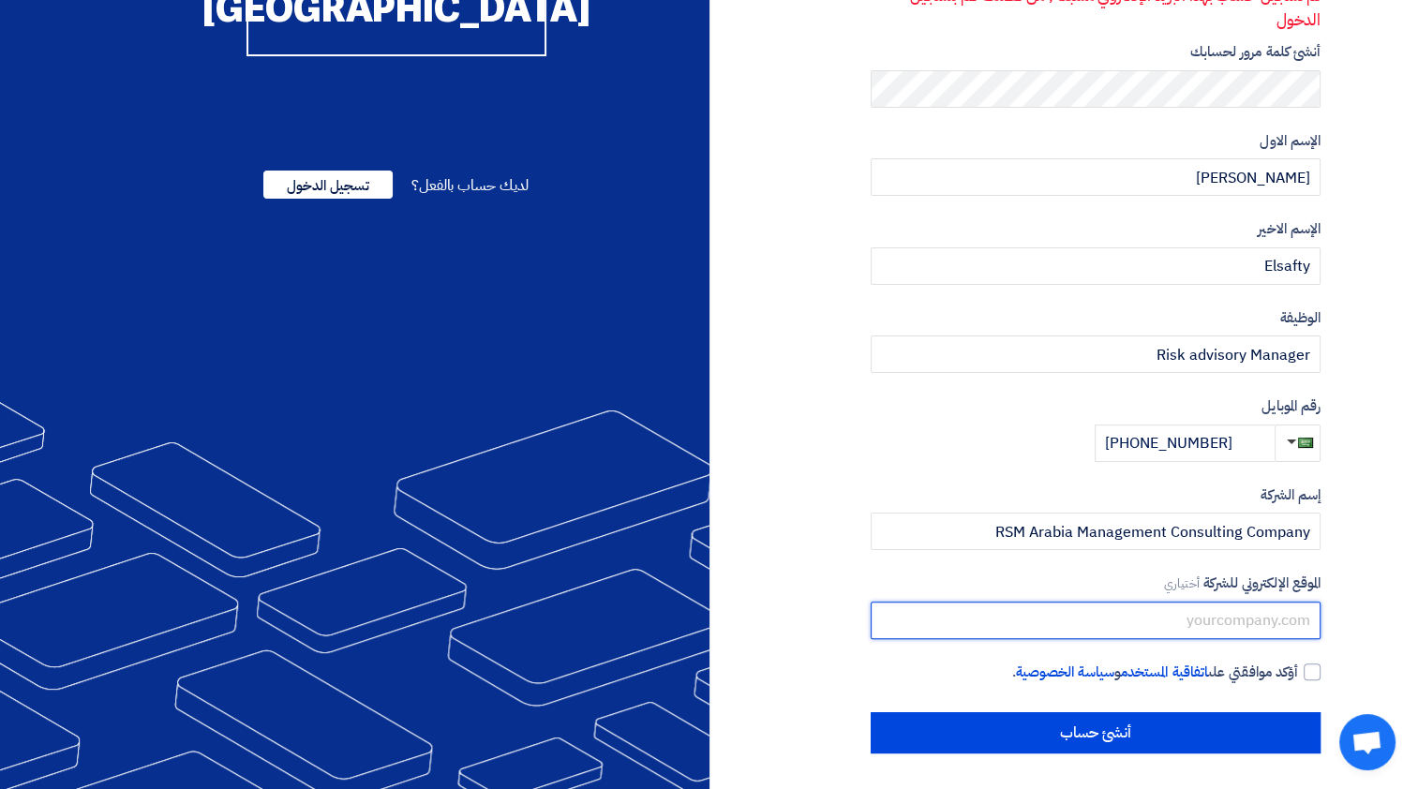
click at [1241, 632] on input "text" at bounding box center [1096, 620] width 450 height 37
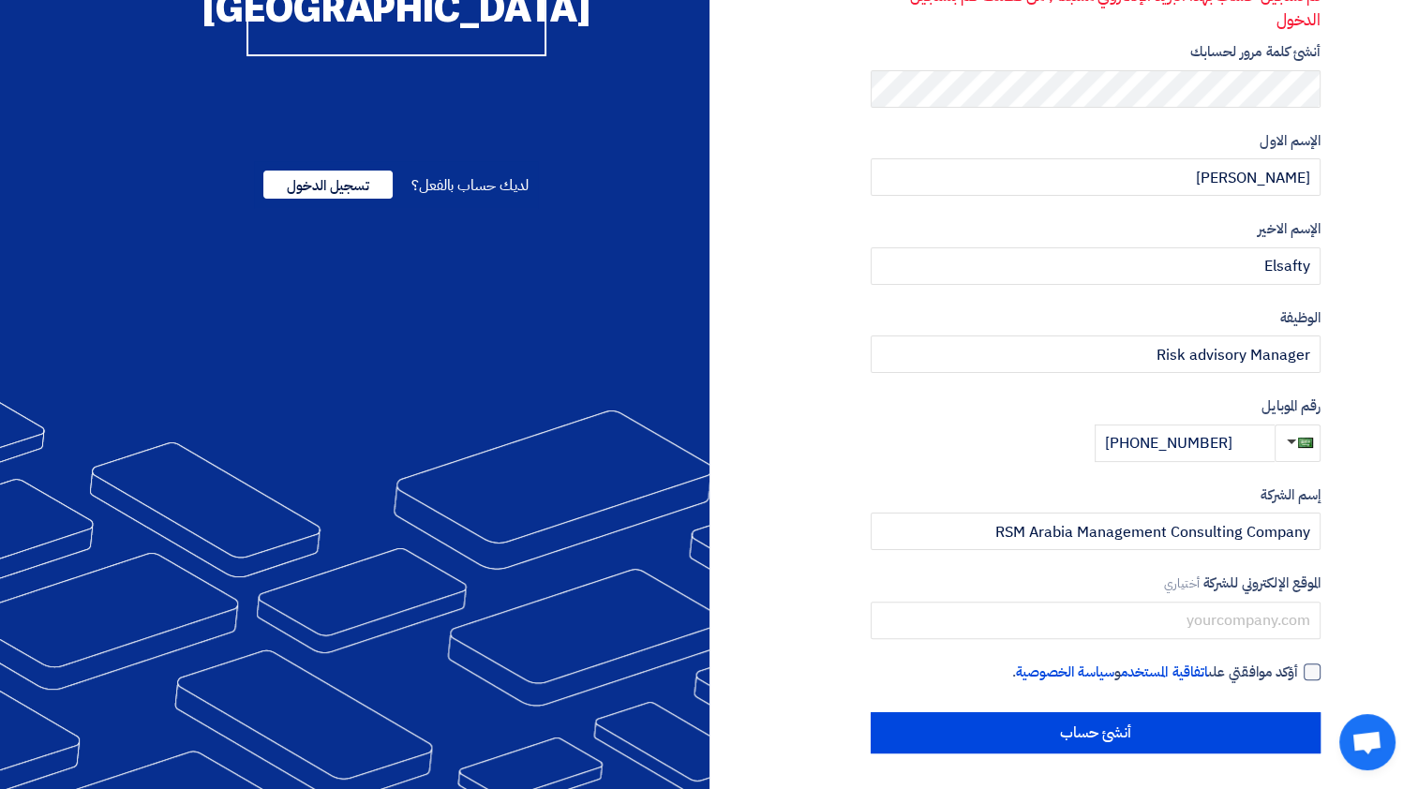
click at [1312, 677] on div at bounding box center [1312, 672] width 17 height 17
click at [1298, 677] on input "أؤكد موافقتي على اتفاقية المستخدم و سياسة الخصوصية ." at bounding box center [1073, 680] width 450 height 37
checkbox input "true"
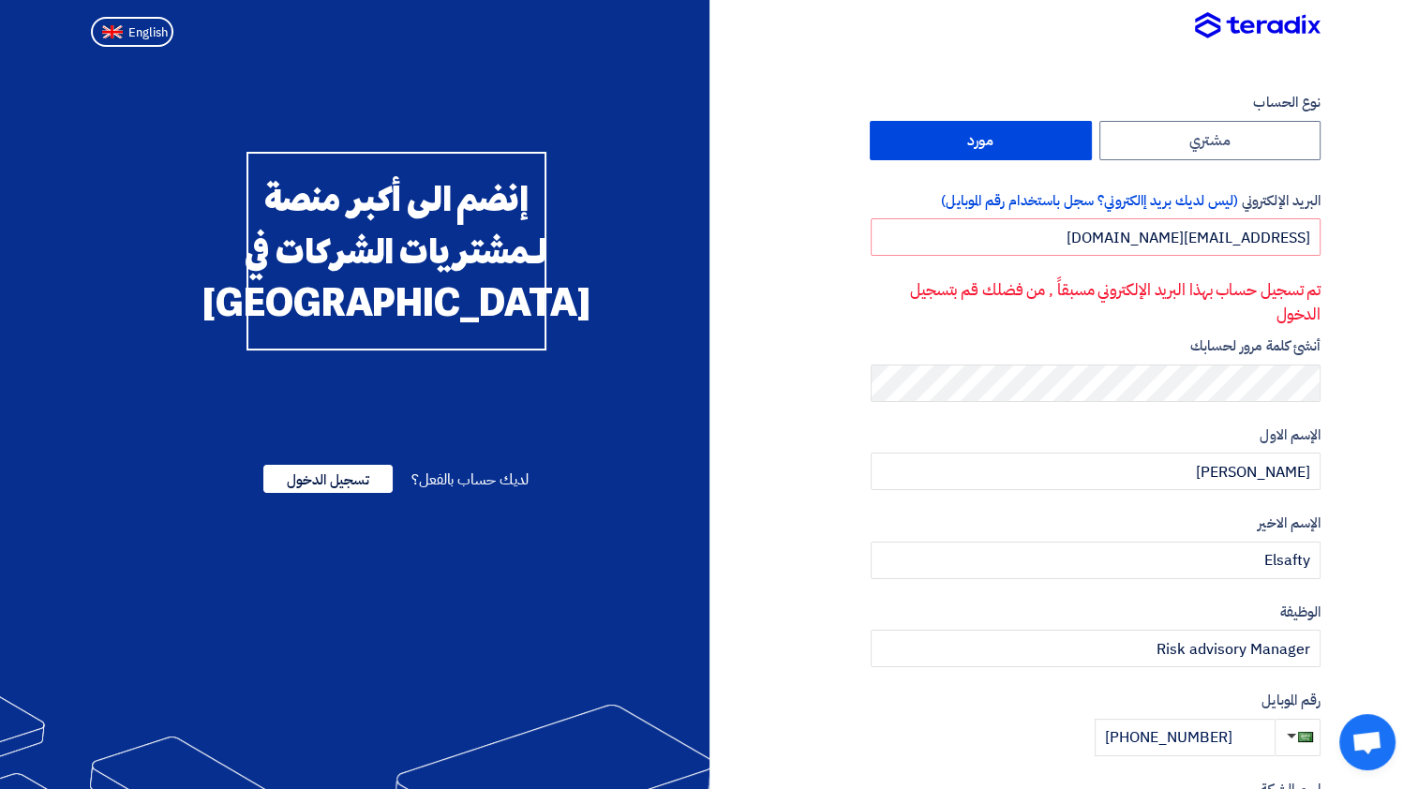
click at [483, 491] on span "لديك حساب بالفعل؟" at bounding box center [469, 480] width 117 height 22
click at [431, 491] on span "لديك حساب بالفعل؟" at bounding box center [469, 480] width 117 height 22
click at [423, 351] on div "إنضم الى أكبر منصة لـمشتريات الشركات في الشرق الأوسط" at bounding box center [397, 251] width 300 height 199
click at [354, 493] on span "تسجيل الدخول" at bounding box center [327, 479] width 129 height 28
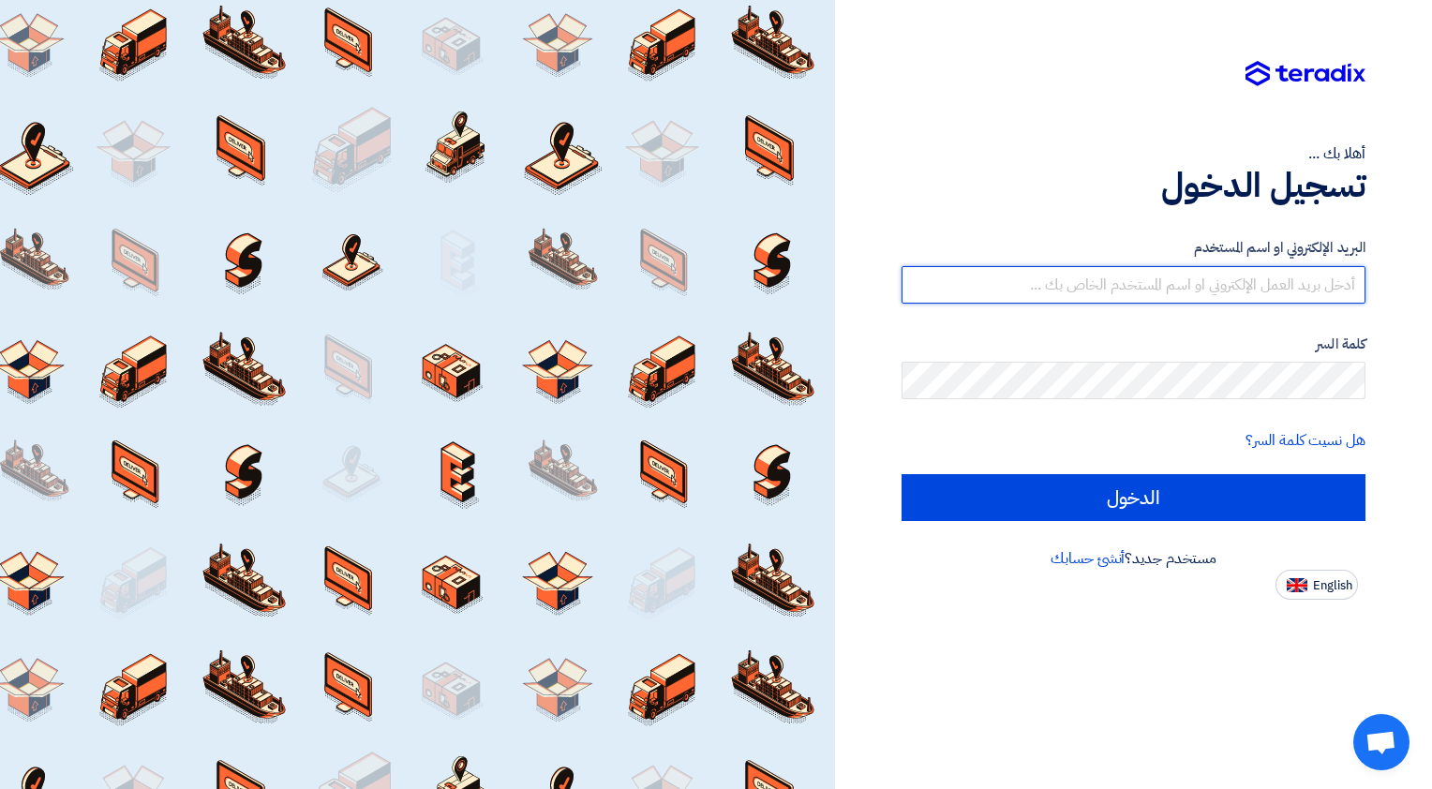
type input "[EMAIL_ADDRESS][DOMAIN_NAME]"
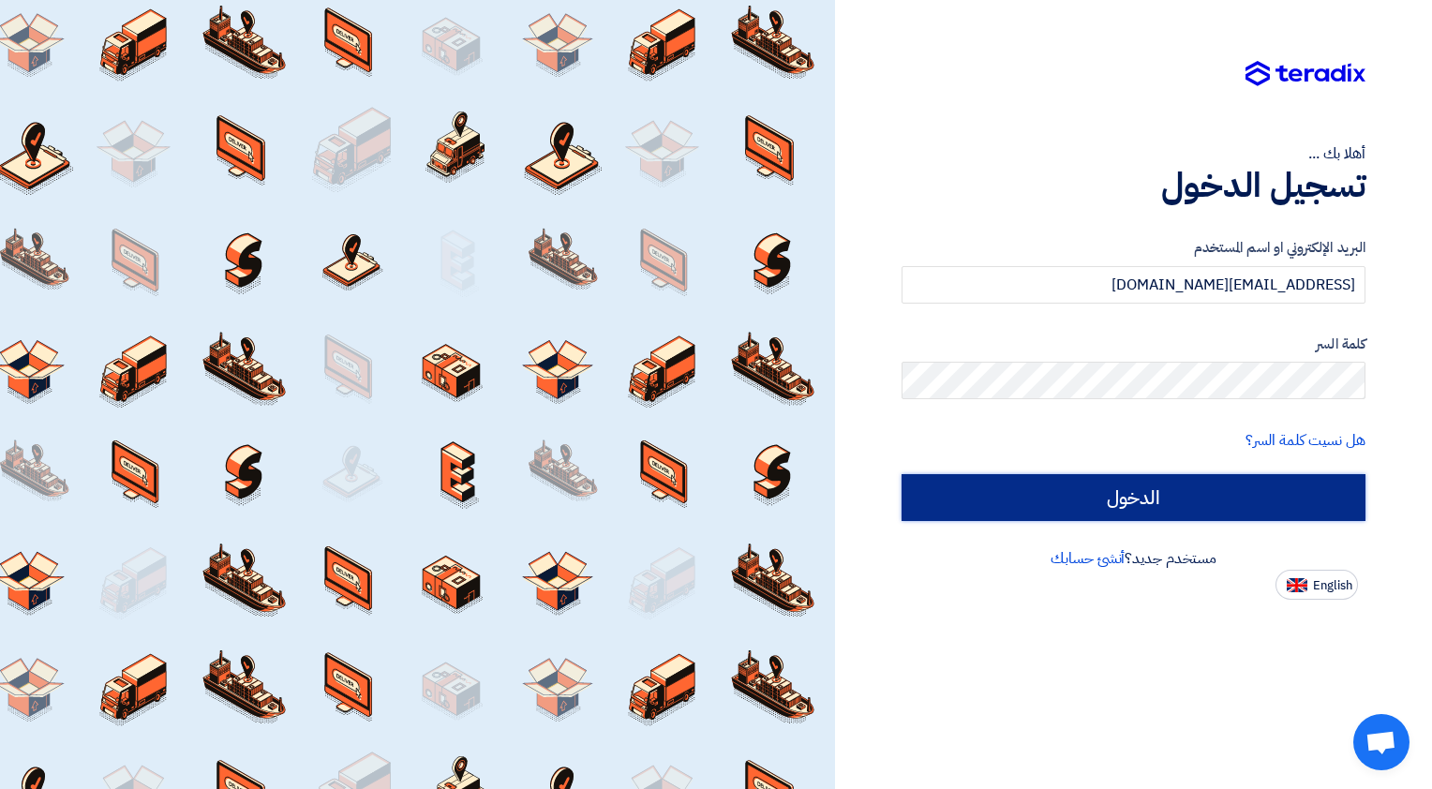
click at [1279, 501] on input "الدخول" at bounding box center [1134, 497] width 464 height 47
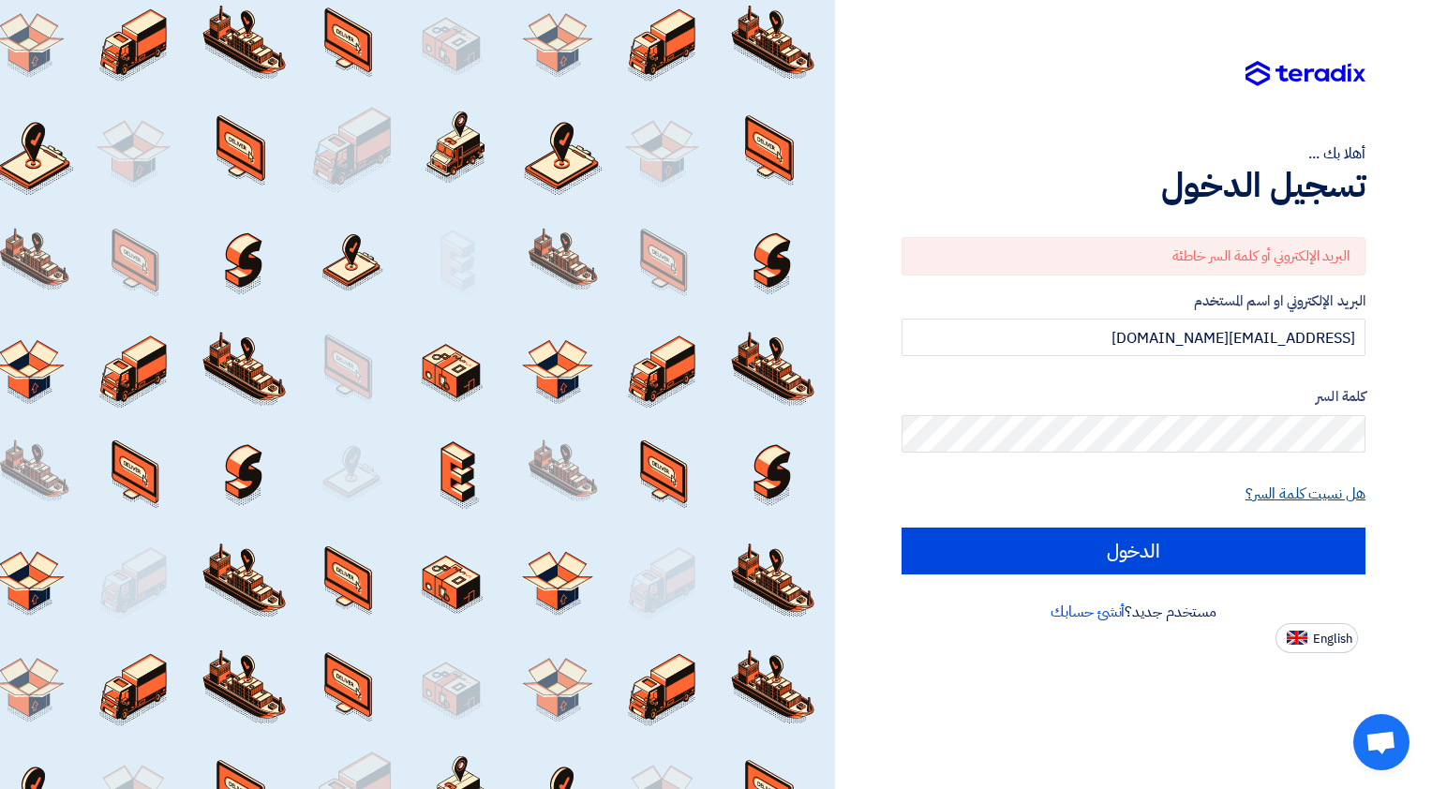
click at [1316, 490] on link "هل نسيت كلمة السر؟" at bounding box center [1306, 494] width 120 height 22
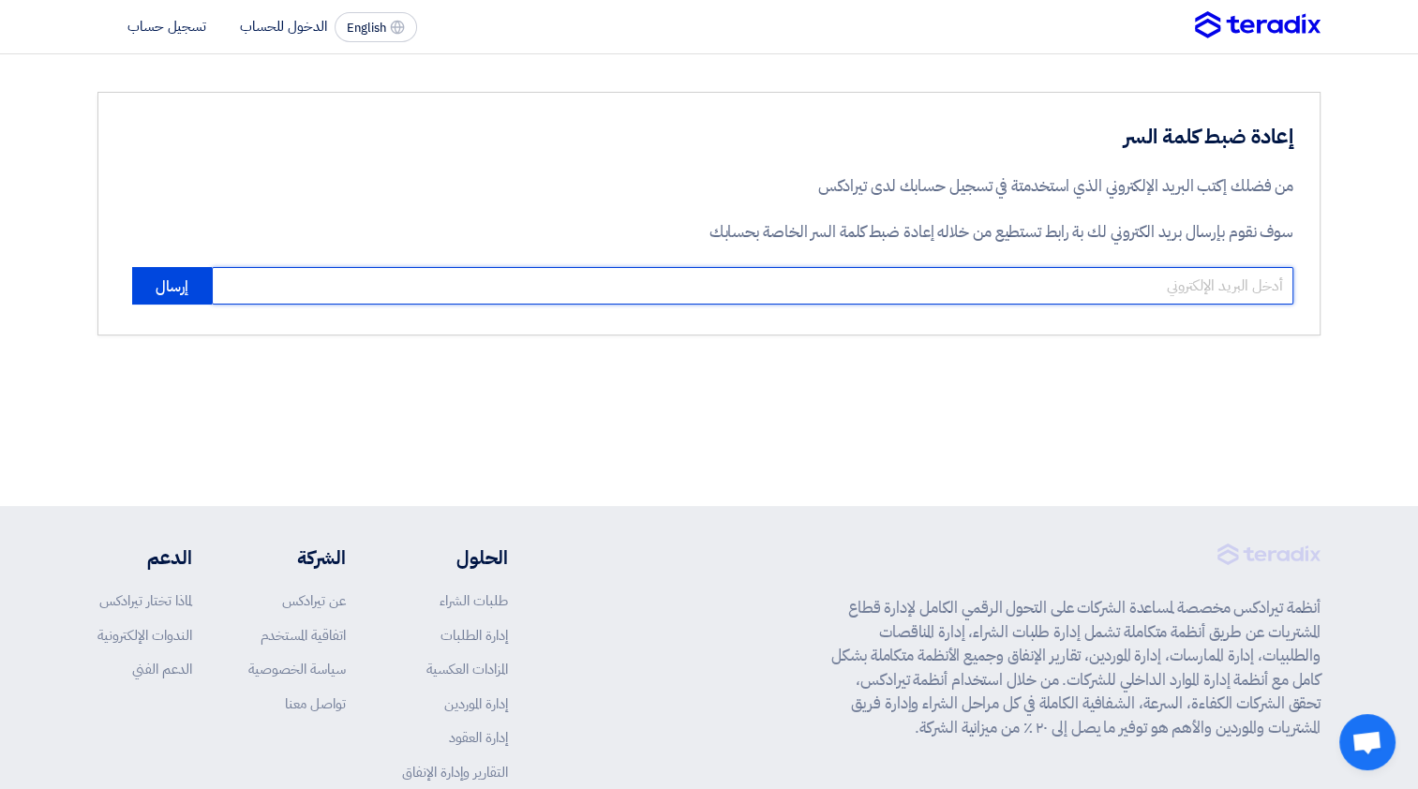
click at [1195, 294] on input "email" at bounding box center [753, 285] width 1082 height 37
type input "[EMAIL_ADDRESS][DOMAIN_NAME]"
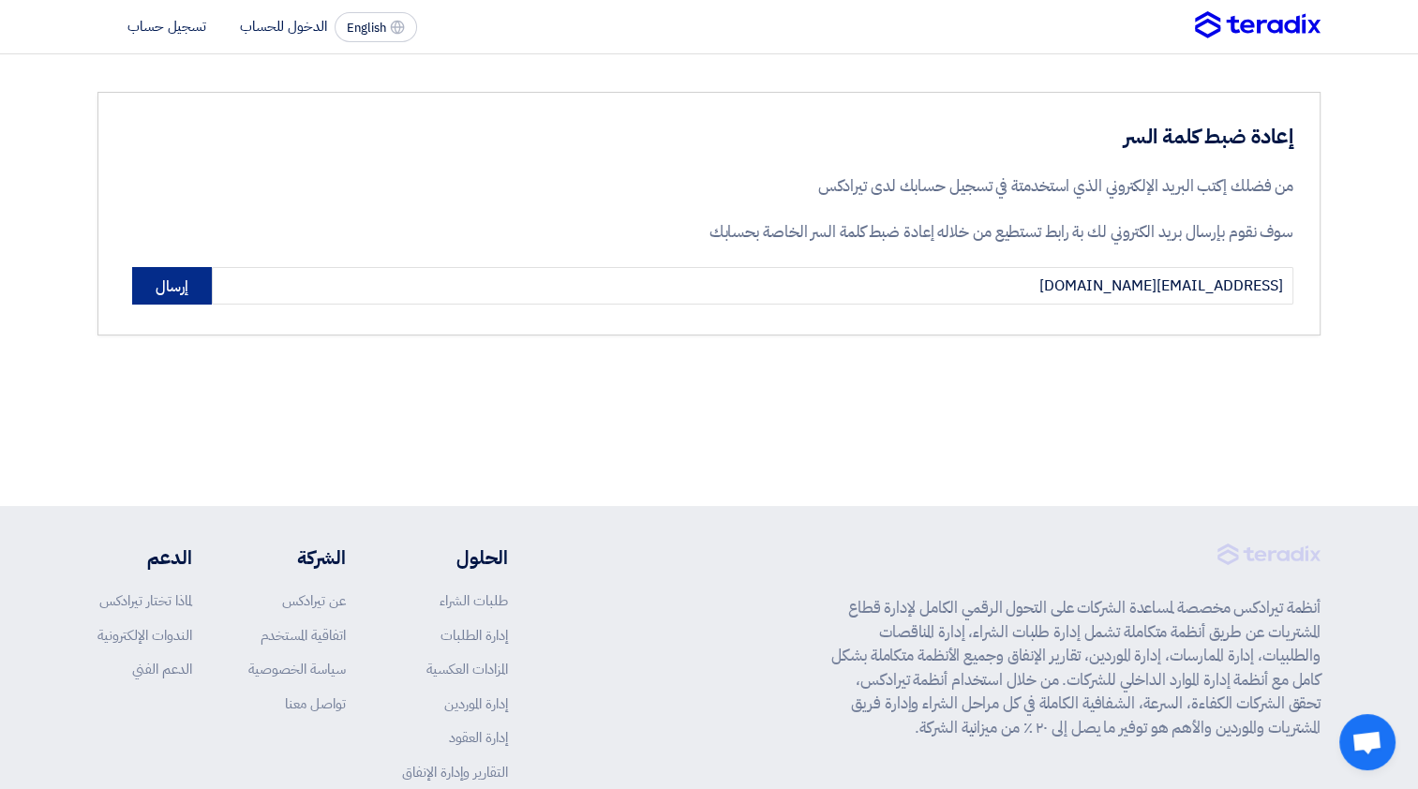
click at [185, 279] on button "إرسال" at bounding box center [172, 285] width 80 height 37
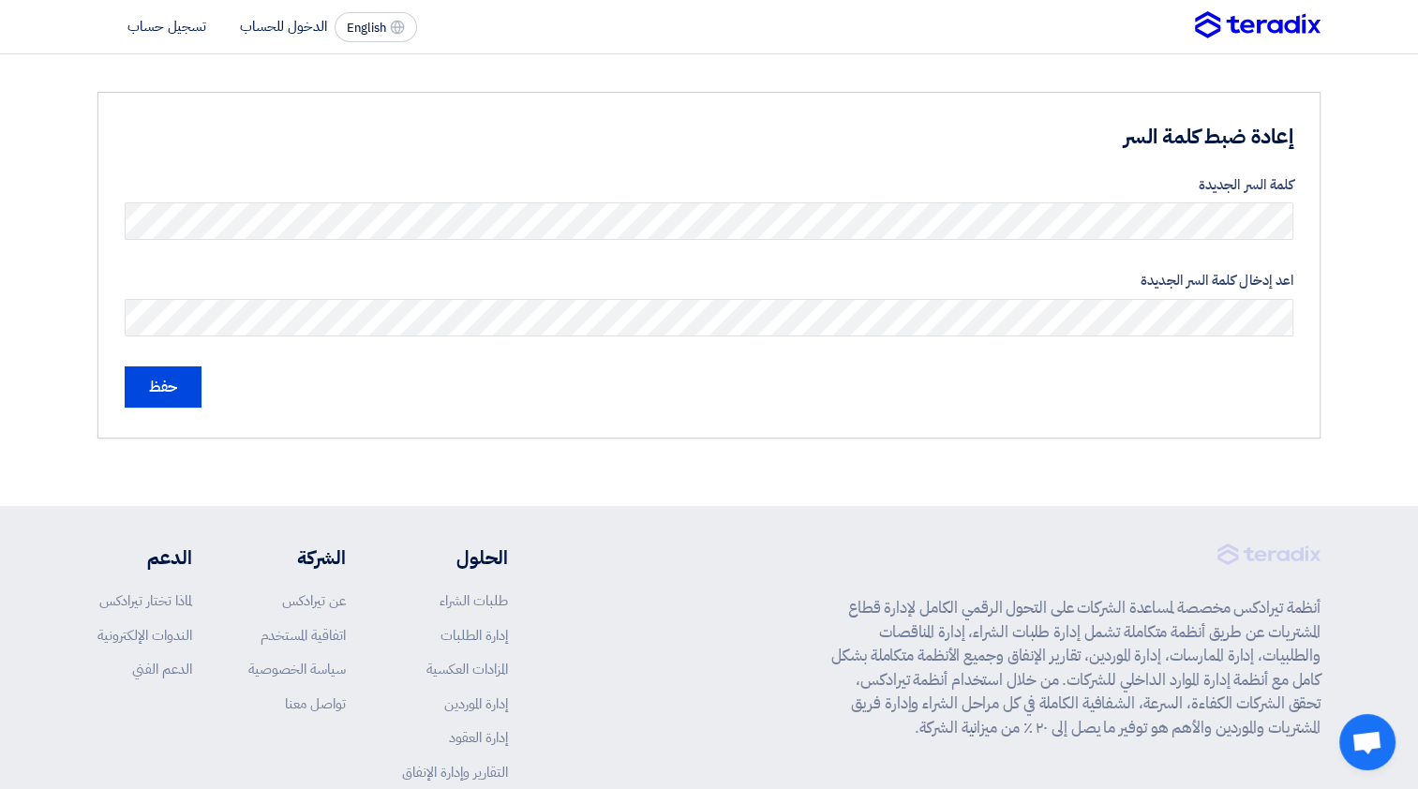
click at [1320, 367] on div "إعادة ضبط كلمة السر كلمة السر الجديدة اعد إدخال كلمة السر الجديدة حفظ" at bounding box center [708, 265] width 1223 height 347
click at [181, 382] on input "حفظ" at bounding box center [163, 387] width 77 height 41
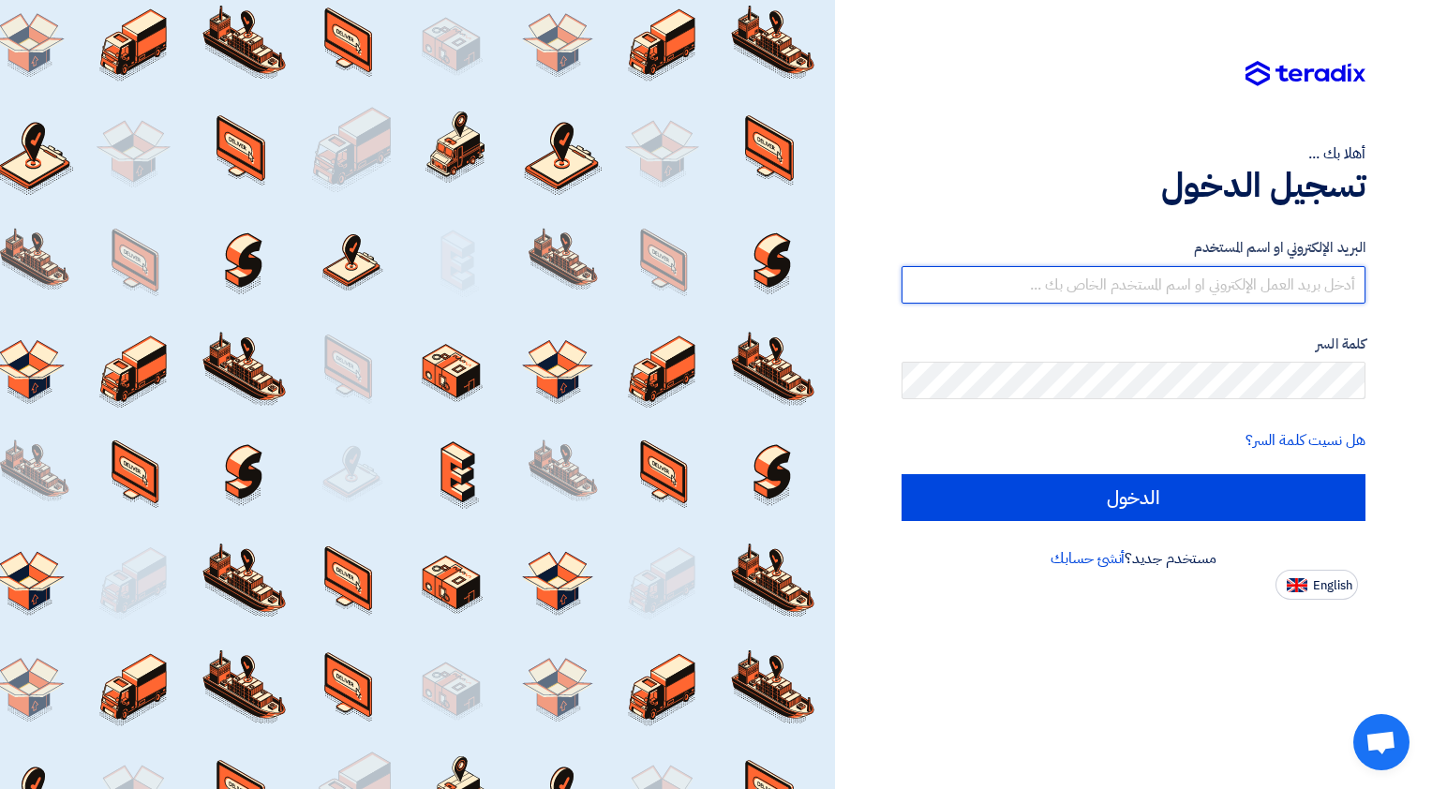
type input "[EMAIL_ADDRESS][DOMAIN_NAME]"
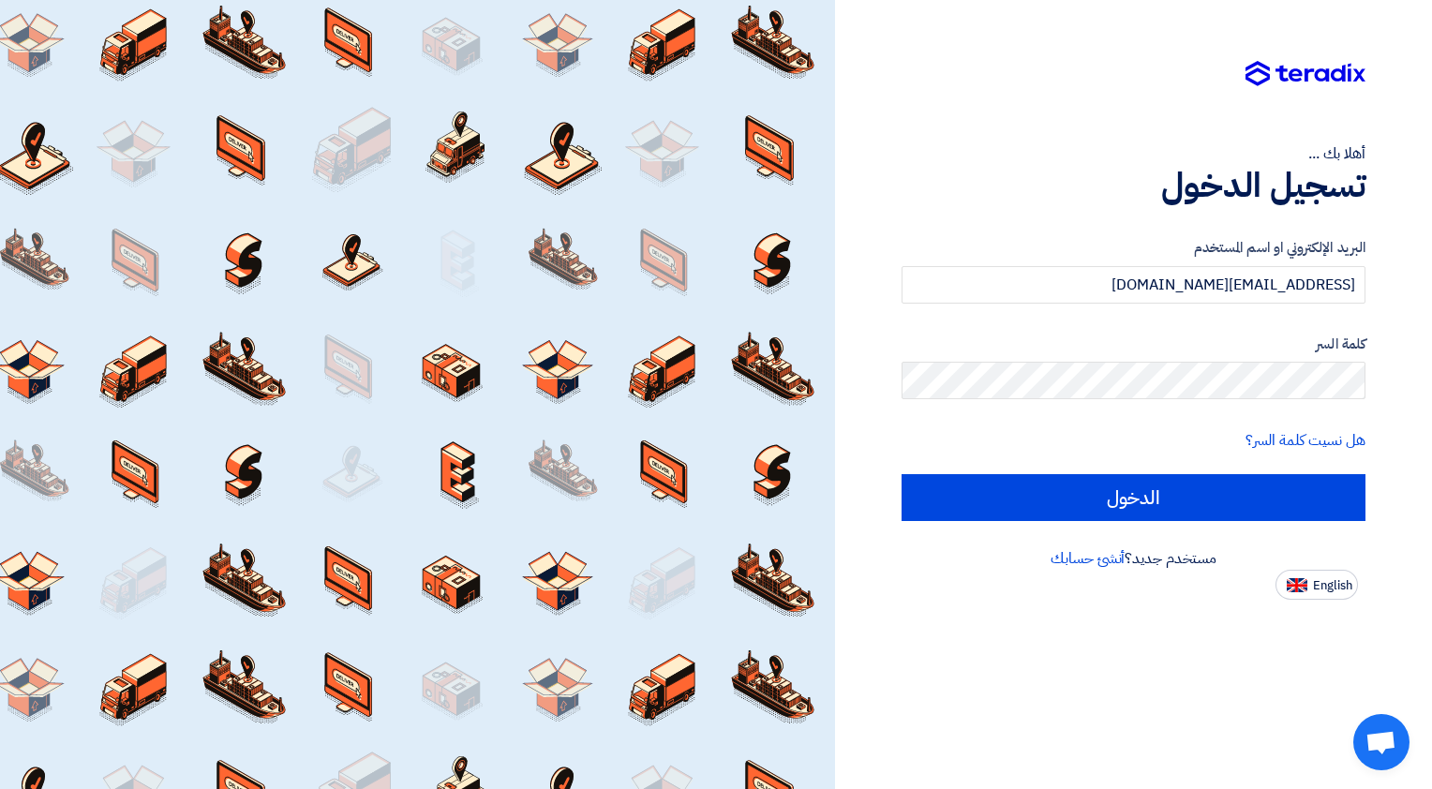
click at [1405, 477] on div "أهلا بك ... تسجيل الدخول البريد الإلكتروني او اسم المستخدم [EMAIL_ADDRESS][DOMA…" at bounding box center [1133, 300] width 569 height 600
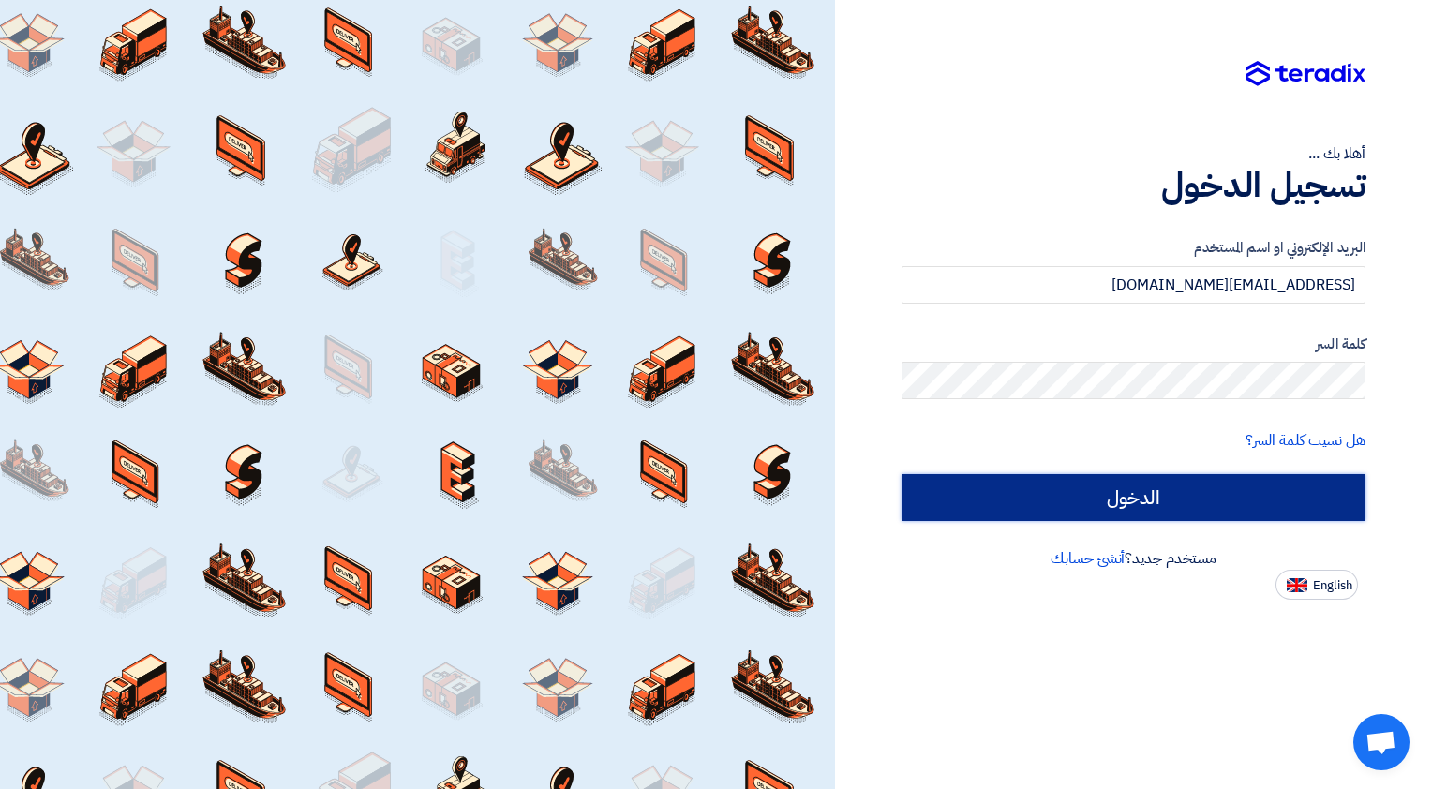
click at [1306, 493] on input "الدخول" at bounding box center [1134, 497] width 464 height 47
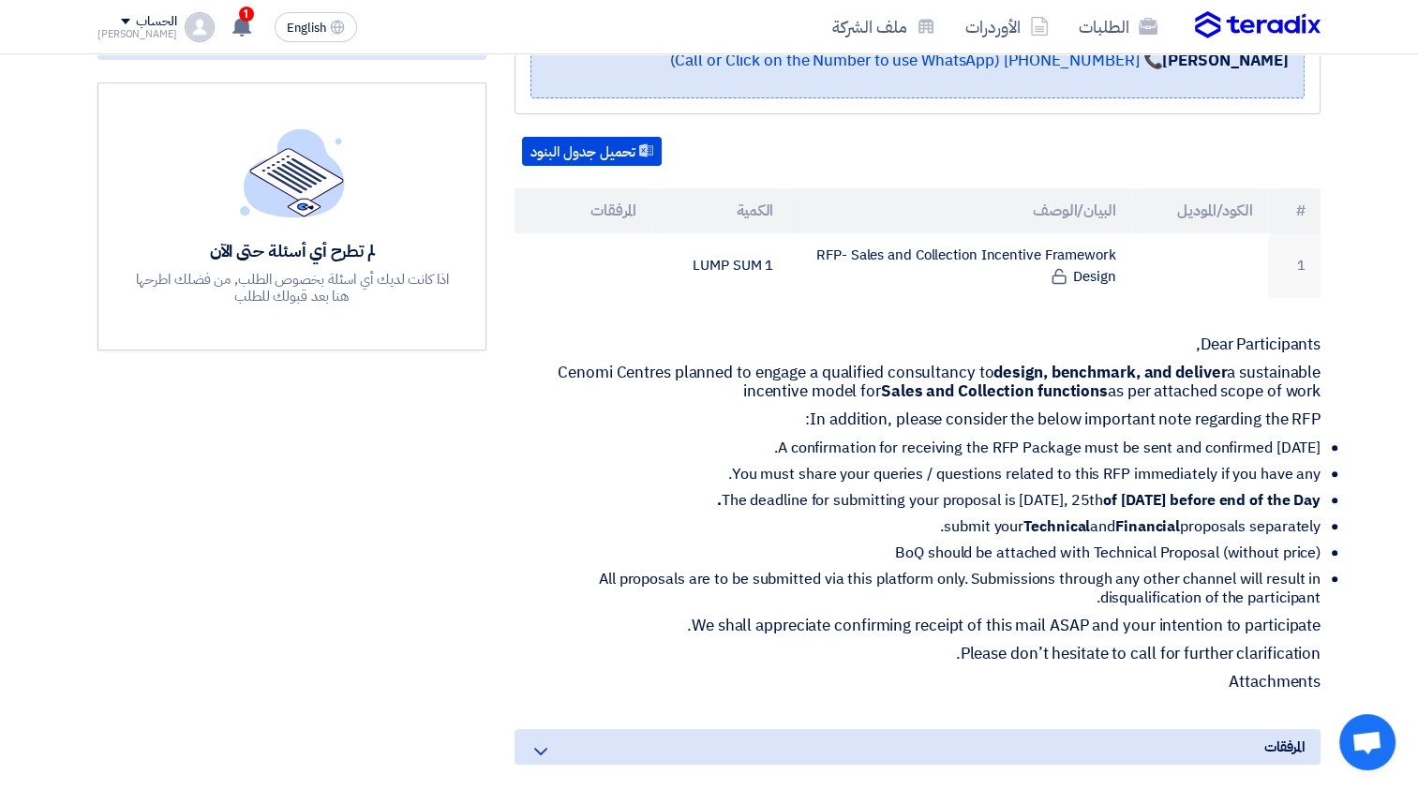
scroll to position [844, 0]
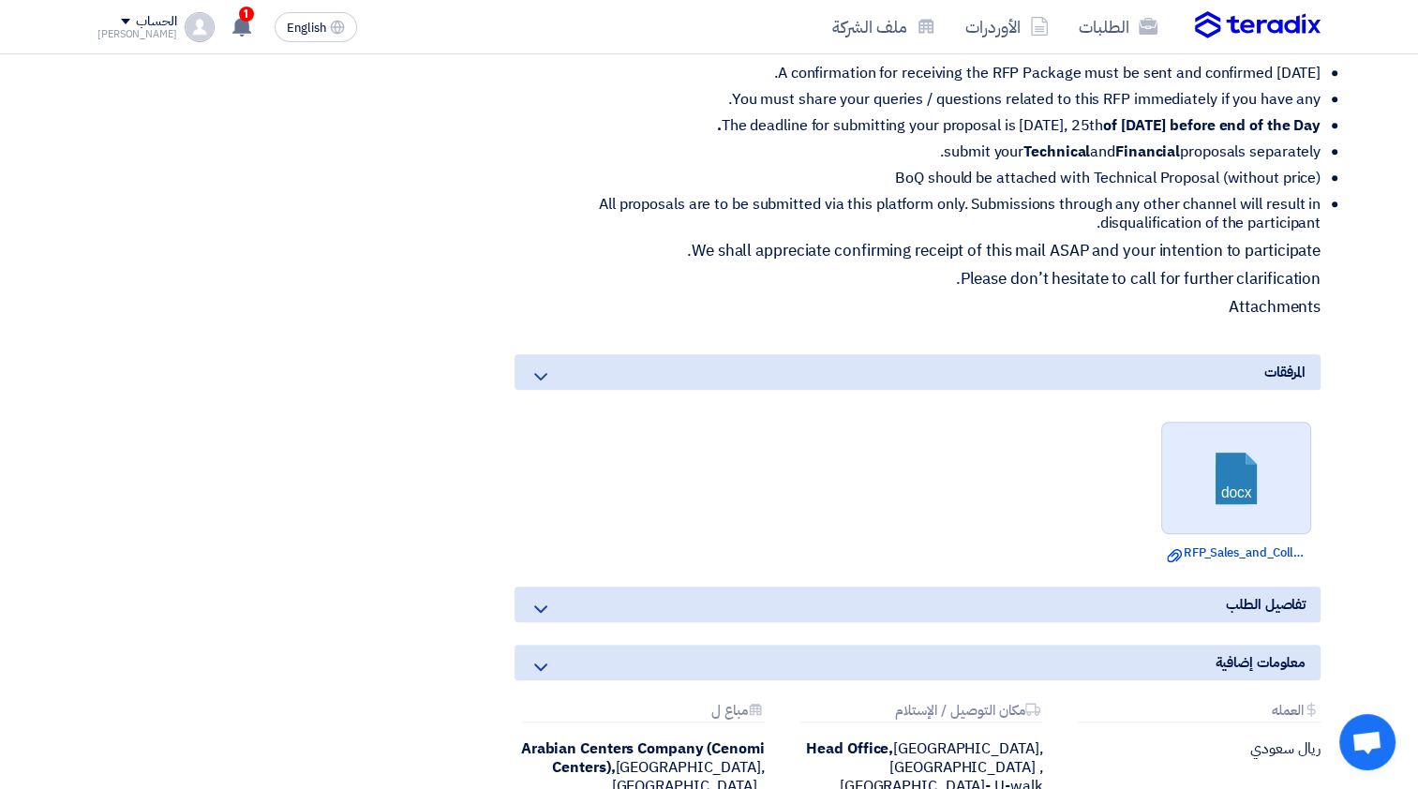
click at [1226, 462] on link at bounding box center [1237, 479] width 150 height 112
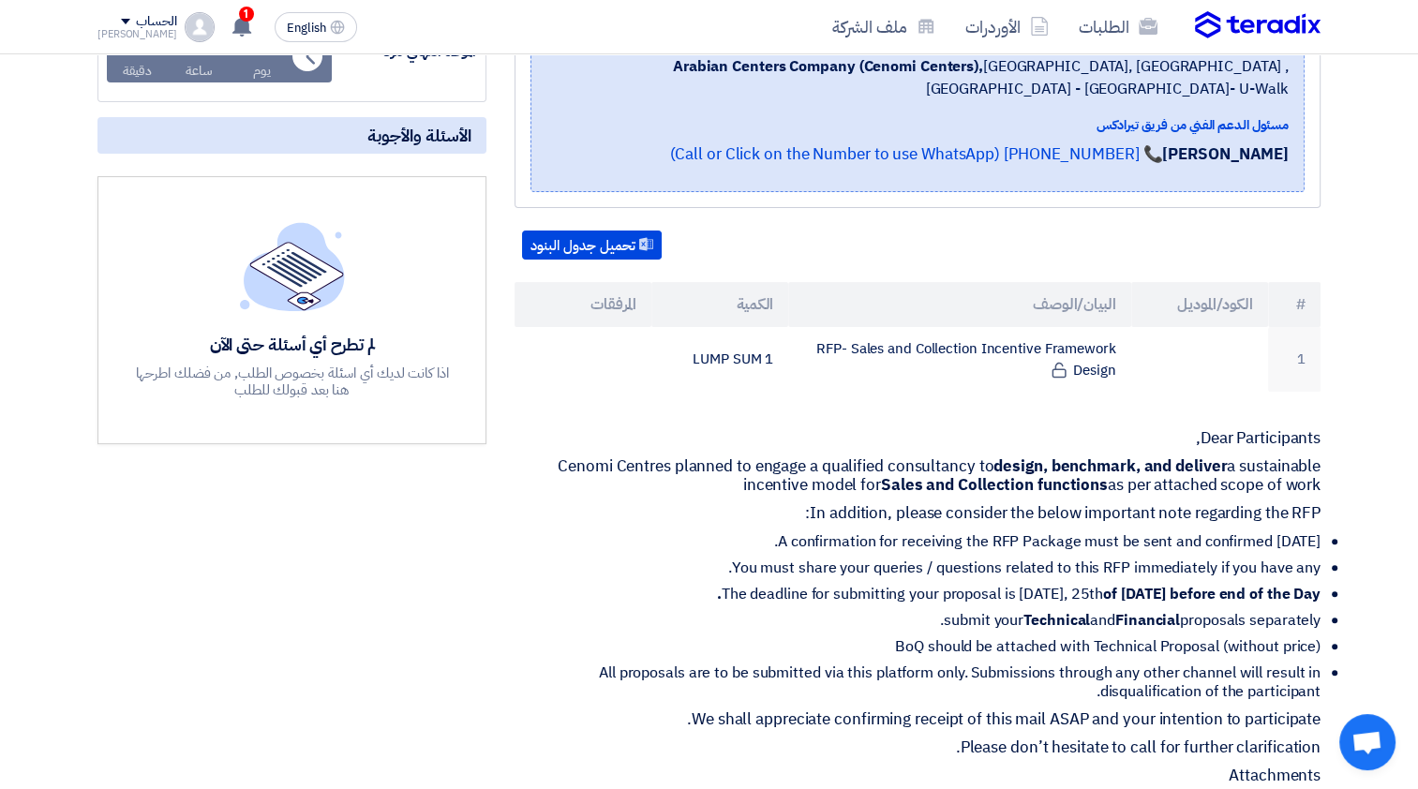
scroll to position [562, 0]
